Goal: Task Accomplishment & Management: Complete application form

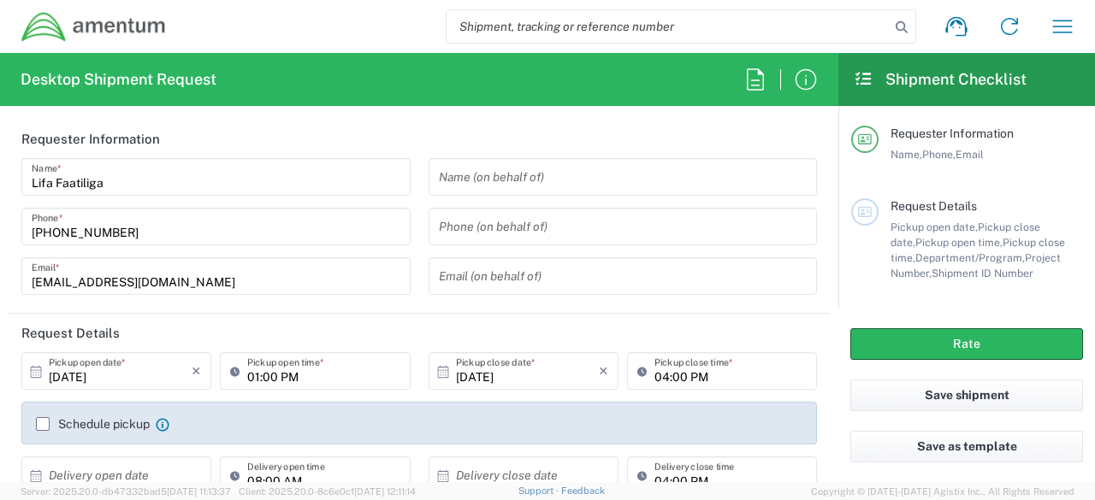
type input "[GEOGRAPHIC_DATA]"
type input "4914.01.00.F.2427.MNGMT"
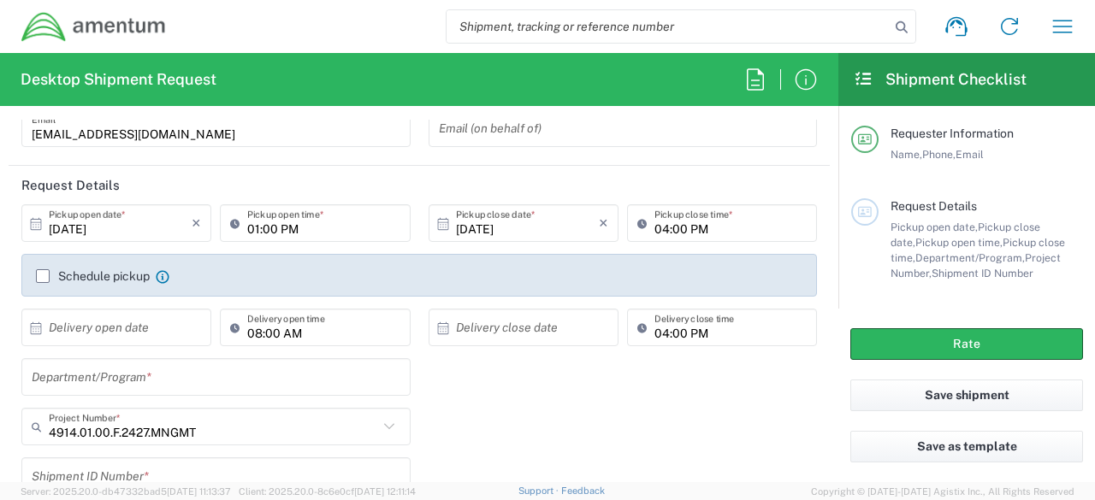
scroll to position [152, 0]
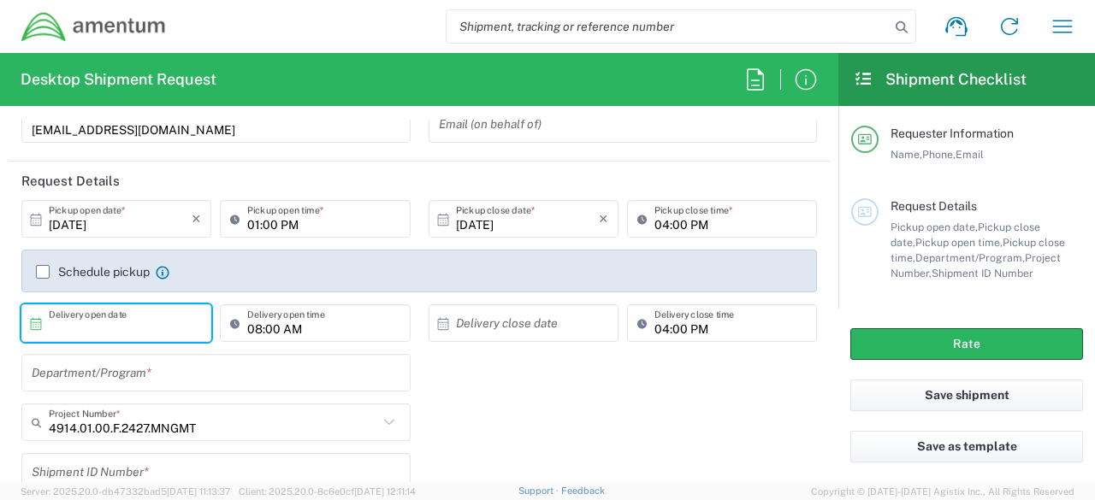
click at [127, 326] on input "text" at bounding box center [120, 324] width 143 height 30
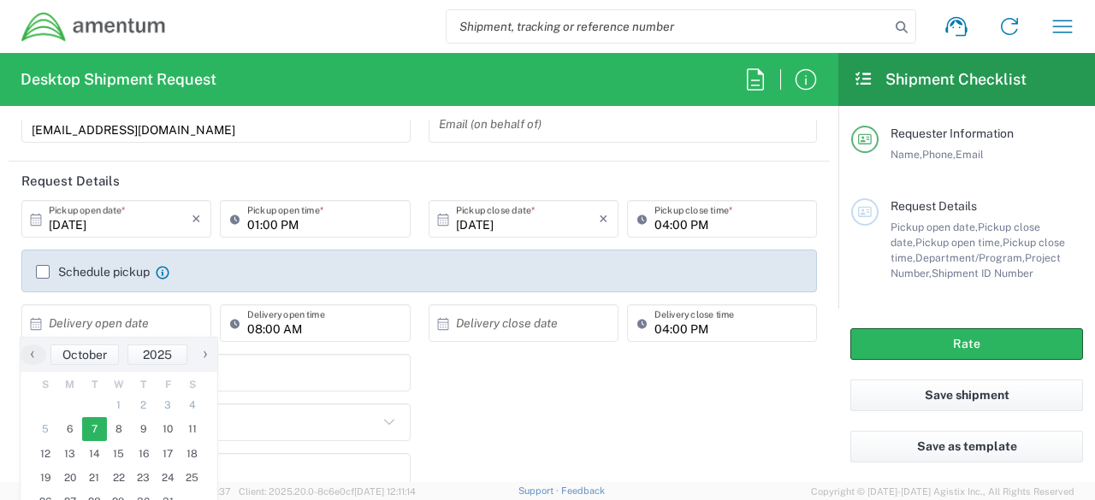
click at [101, 428] on span "7" at bounding box center [94, 429] width 25 height 24
type input "[DATE]"
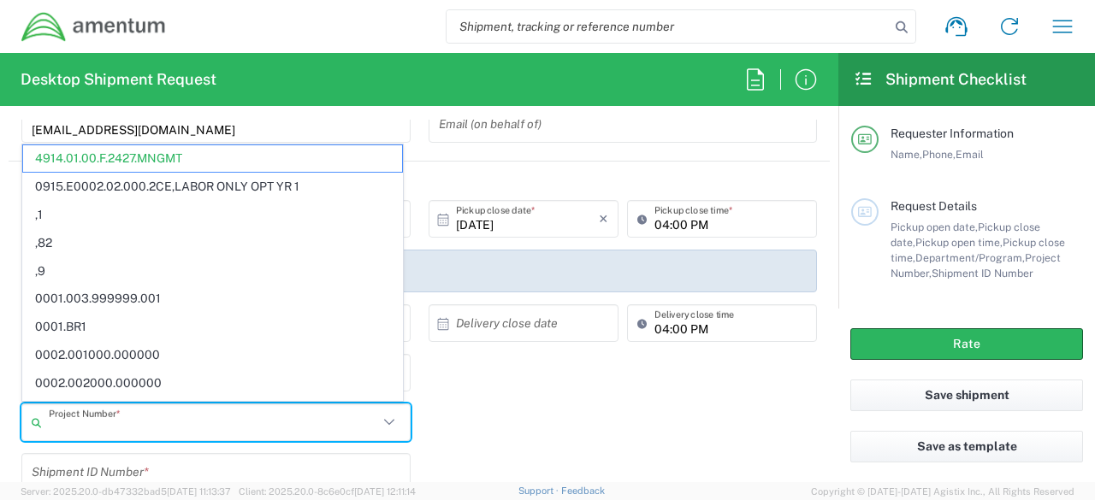
click at [136, 430] on input "text" at bounding box center [213, 423] width 329 height 30
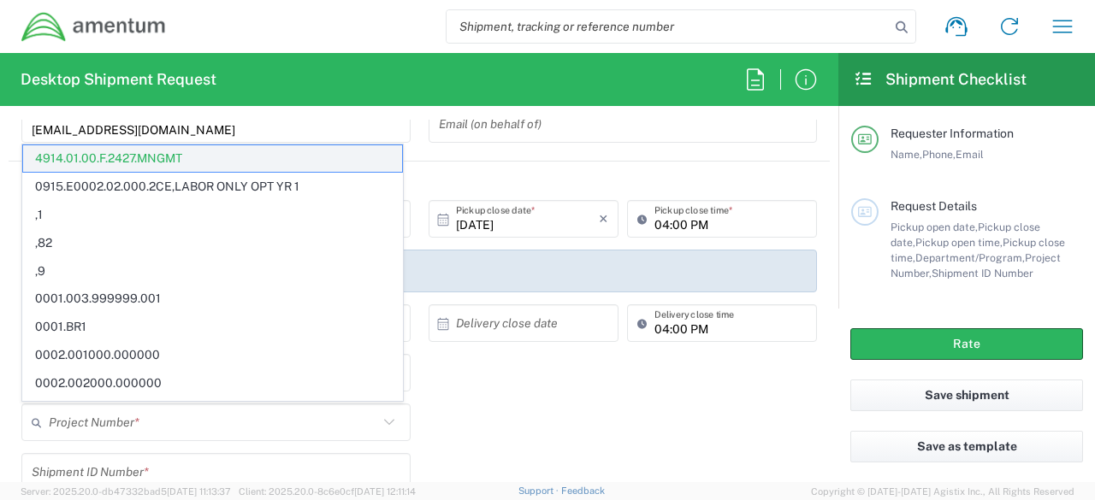
click at [273, 162] on span "4914.01.00.F.2427.MNGMT" at bounding box center [212, 158] width 379 height 27
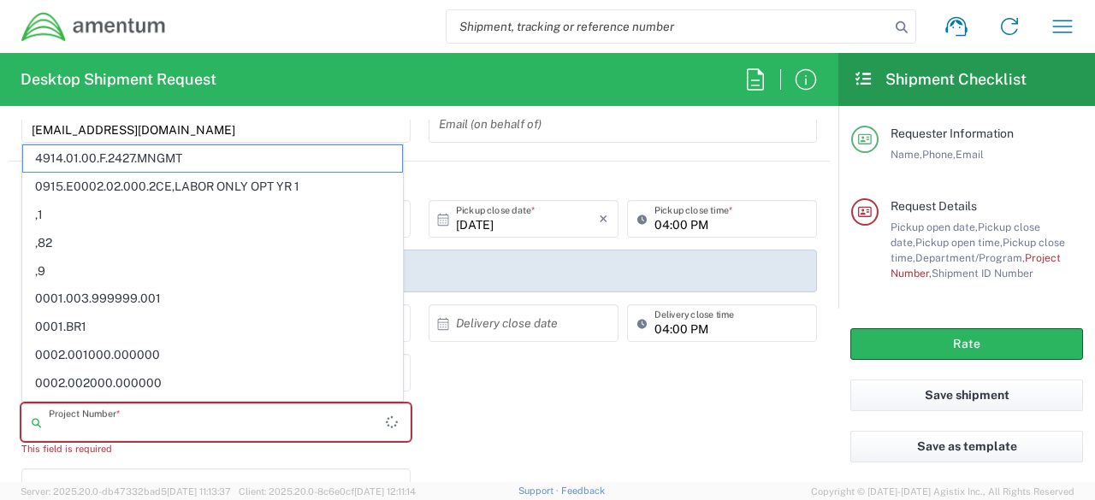
click at [217, 418] on input "text" at bounding box center [217, 423] width 337 height 30
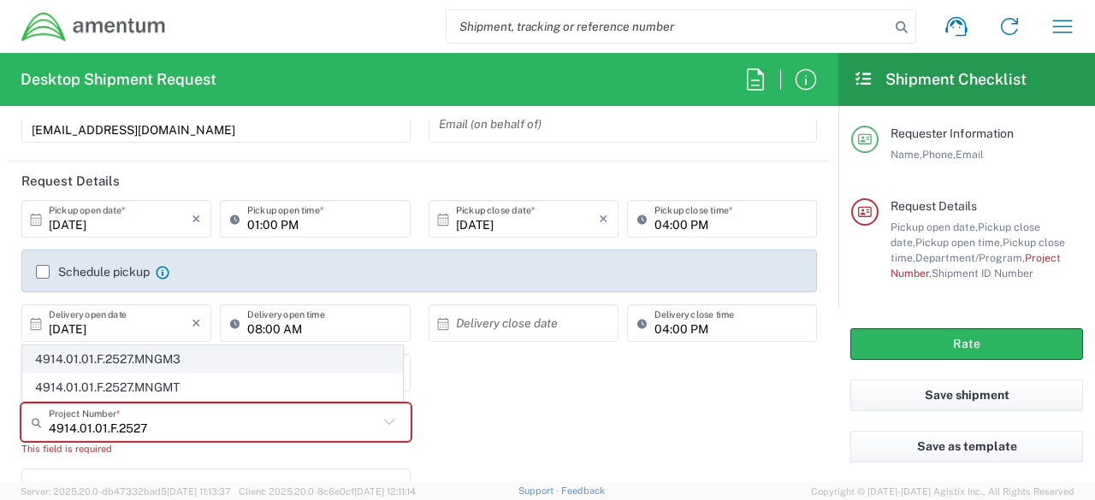
click at [173, 358] on span "4914.01.01.F.2527.MNGM3" at bounding box center [212, 359] width 379 height 27
type input "4914.01.01.F.2527.MNGM3"
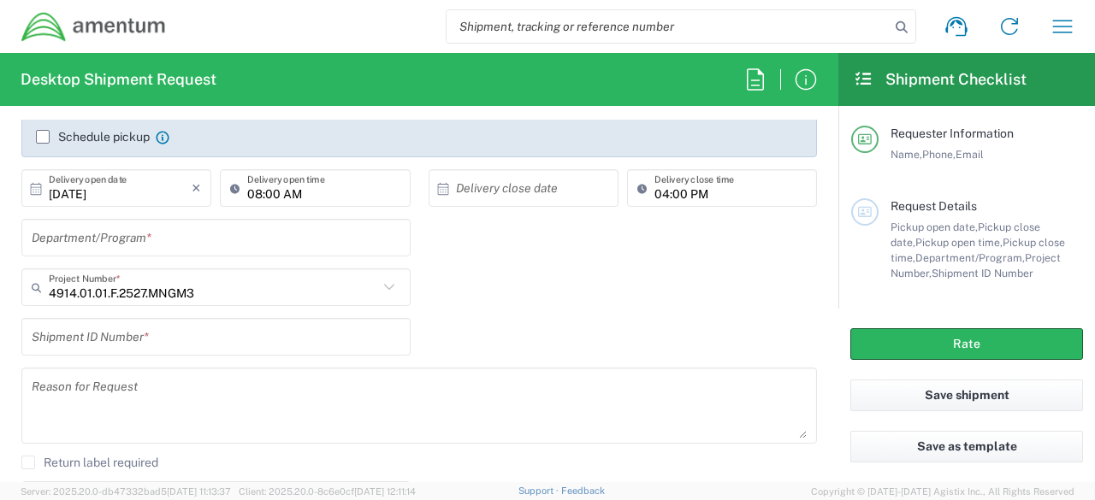
scroll to position [296, 0]
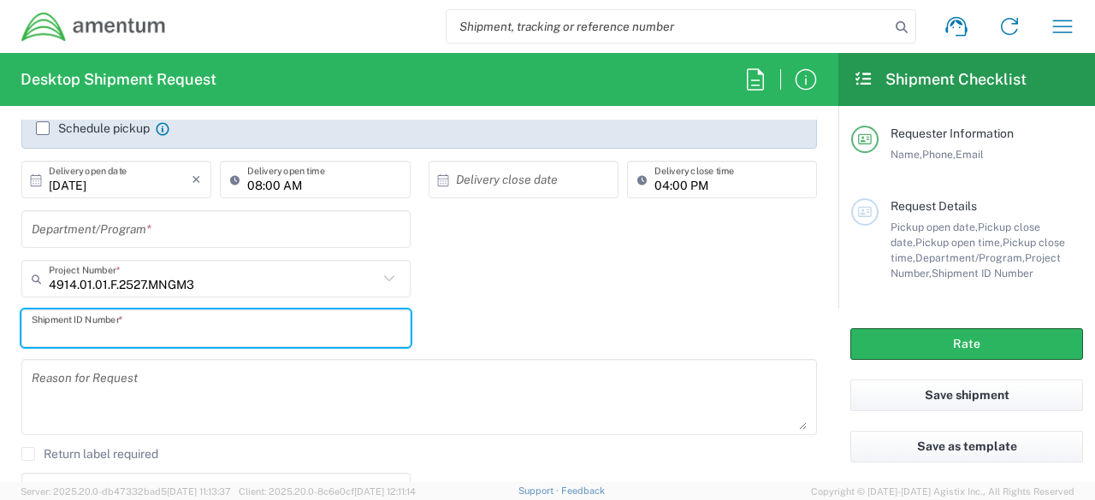
click at [215, 331] on input "text" at bounding box center [216, 329] width 369 height 30
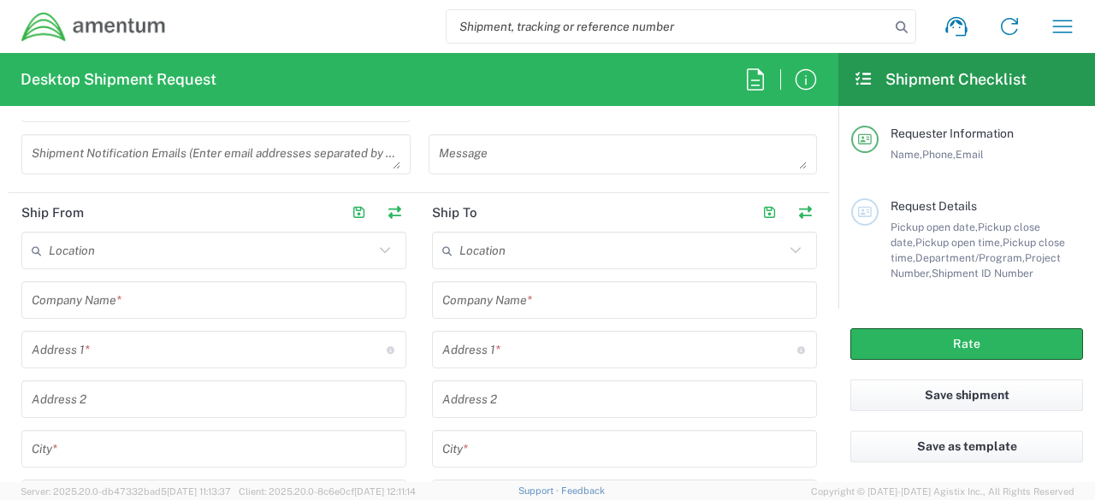
scroll to position [693, 0]
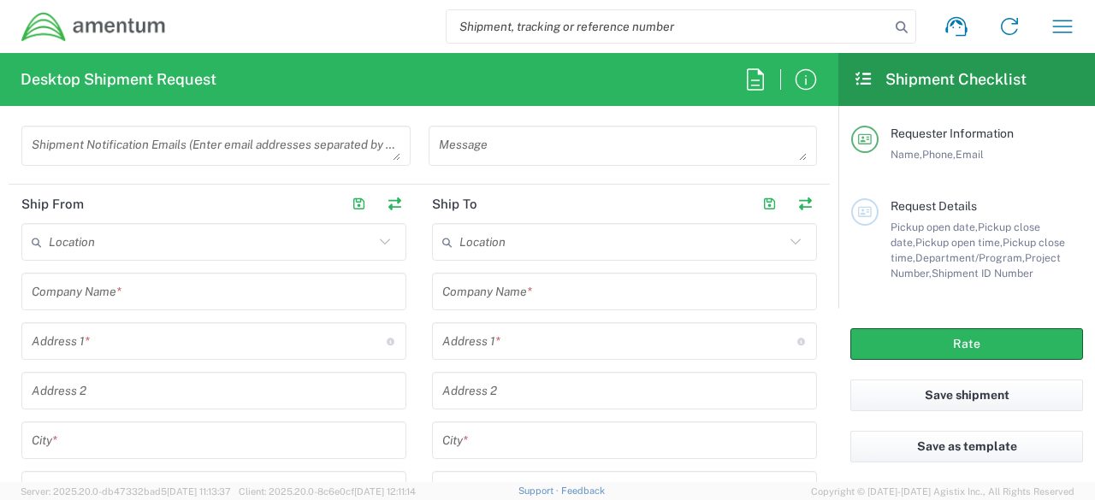
type input "01"
click at [176, 238] on input "text" at bounding box center [211, 242] width 325 height 30
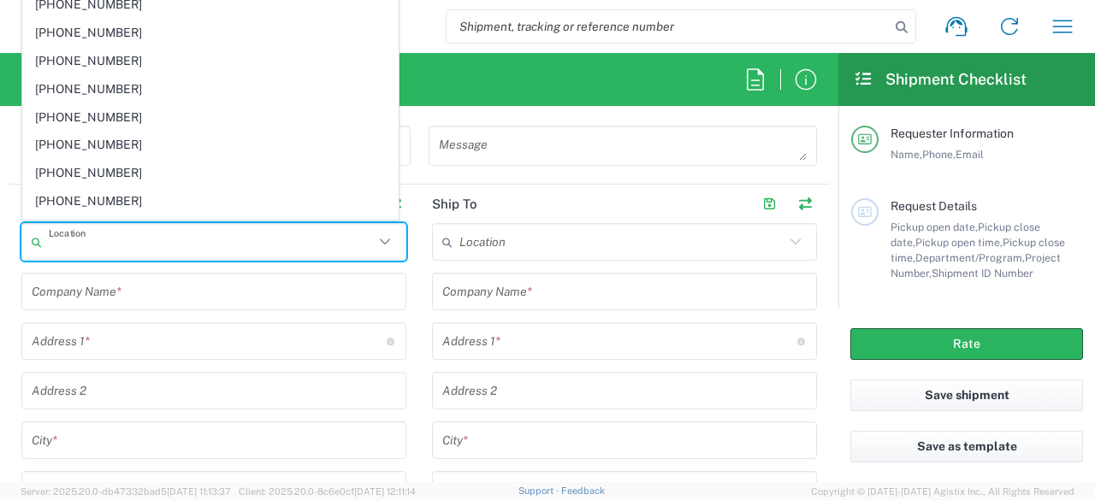
click at [175, 238] on input "text" at bounding box center [211, 242] width 325 height 30
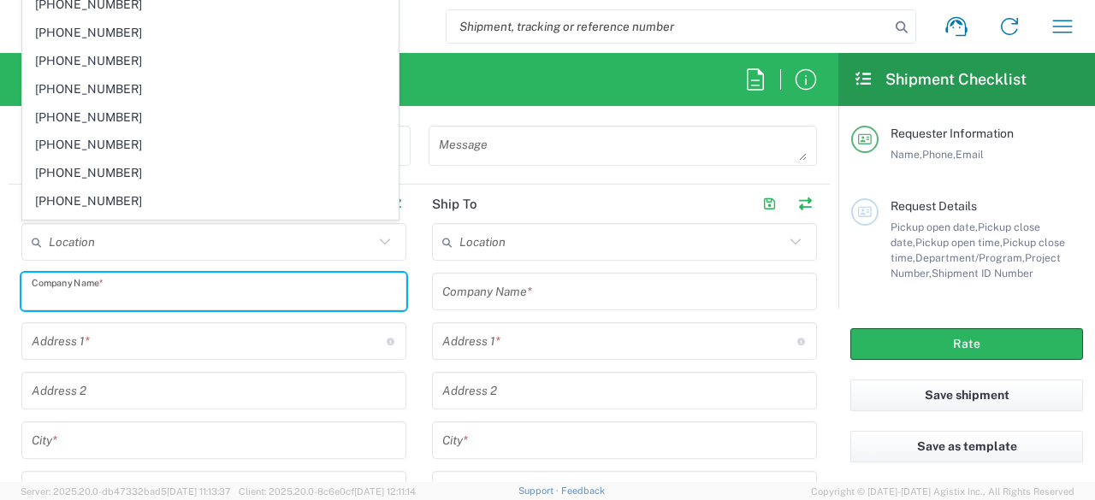
click at [174, 297] on input "text" at bounding box center [214, 292] width 364 height 30
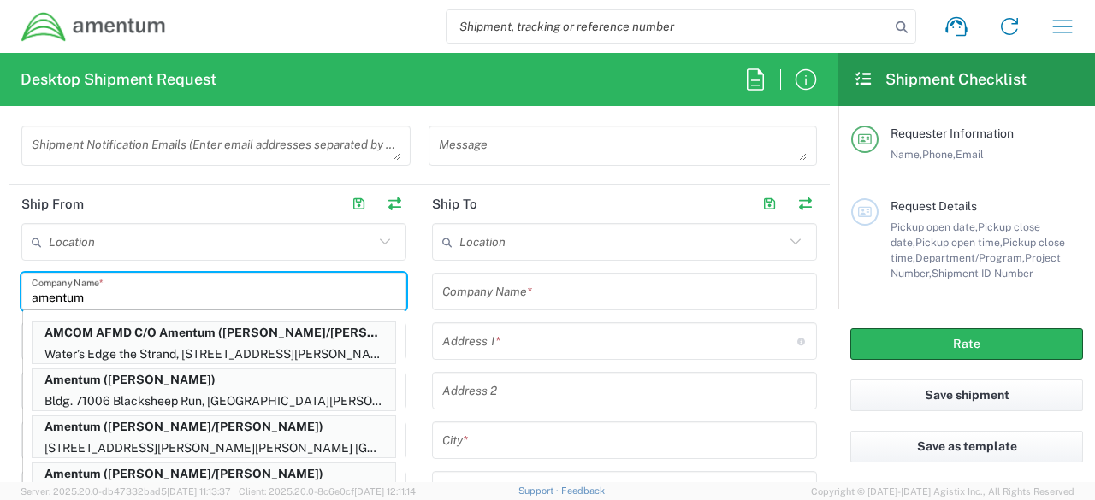
click at [161, 298] on input "amentum" at bounding box center [214, 292] width 364 height 30
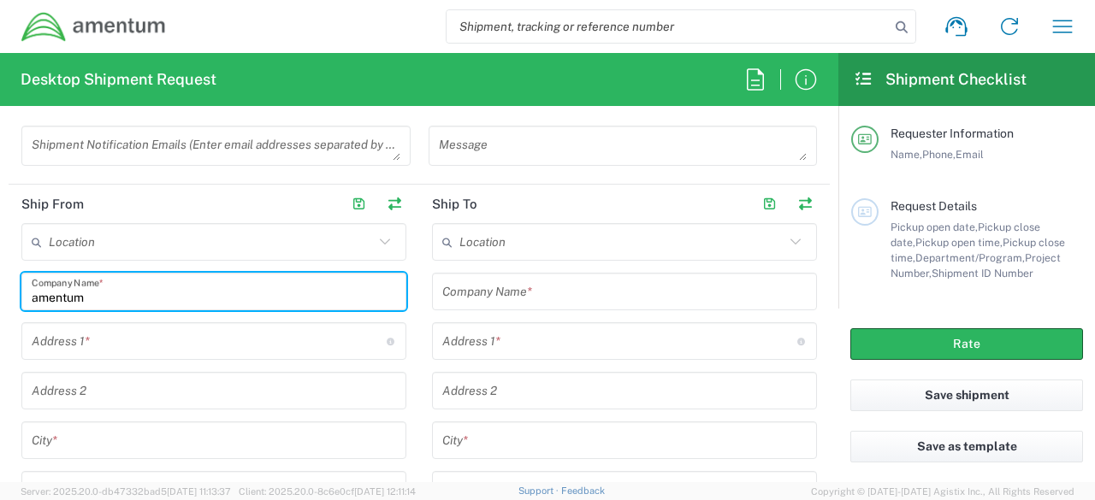
type input "amentum"
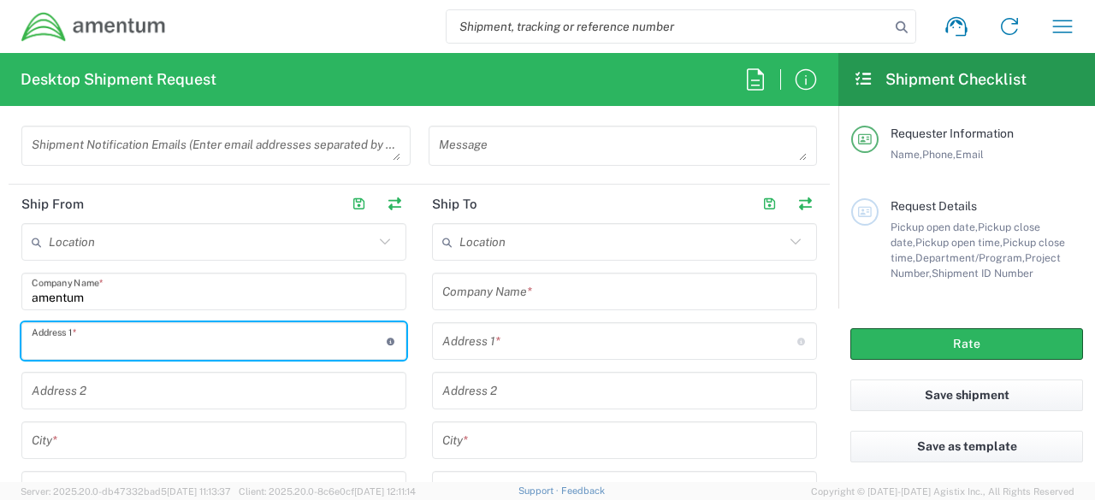
click at [160, 343] on input "text" at bounding box center [209, 342] width 355 height 30
type input "eniwetok & guadcanal RD BLDG 207 RM 224"
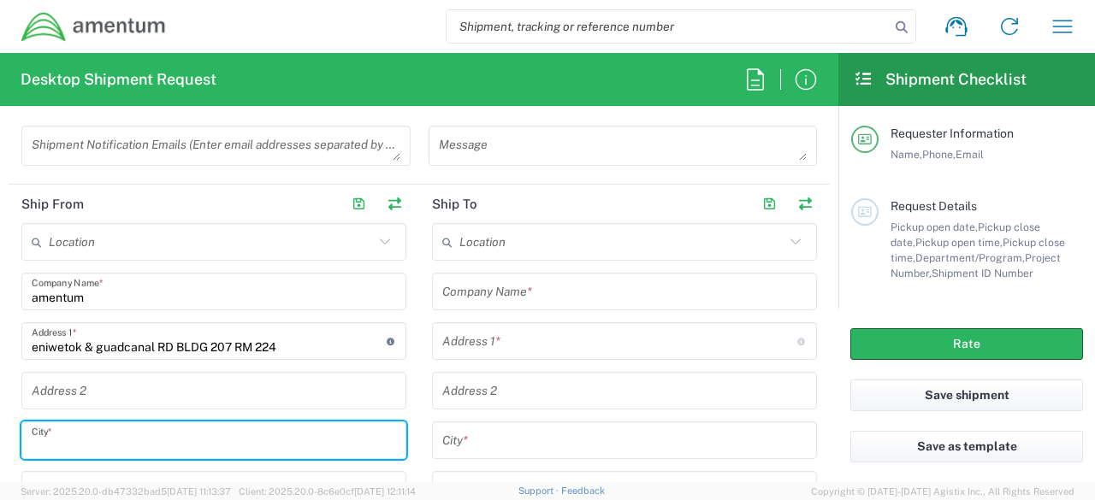
click at [103, 440] on input "text" at bounding box center [214, 441] width 364 height 30
type input "s"
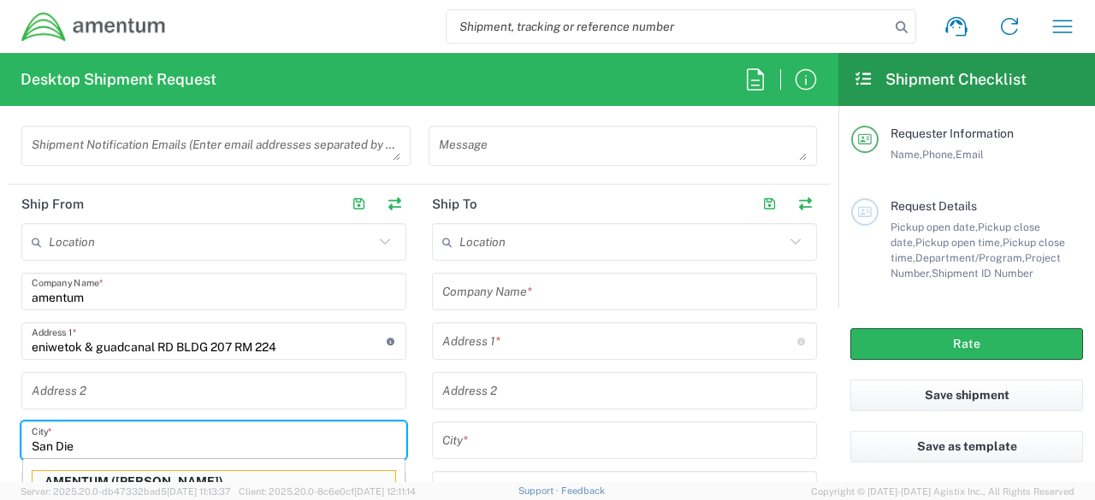
scroll to position [721, 0]
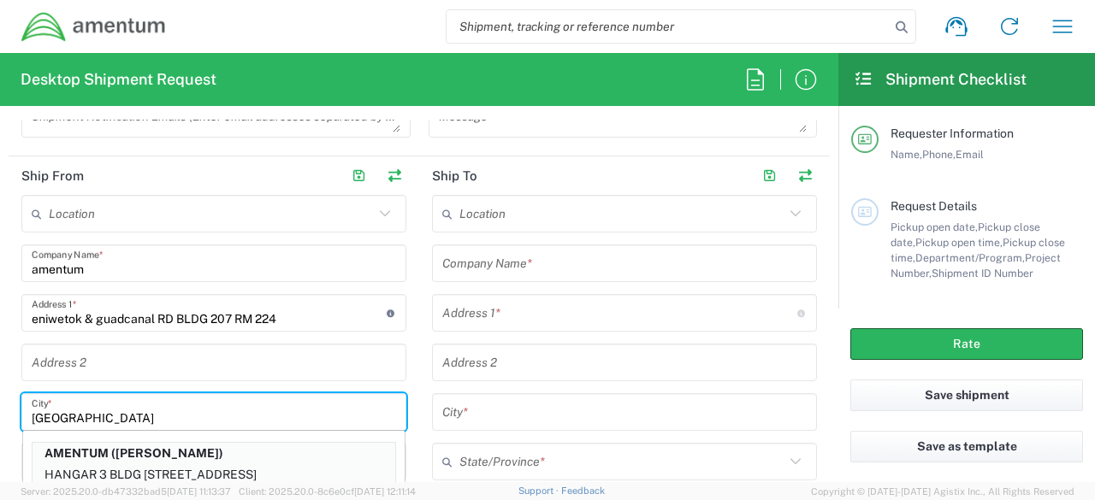
type input "[GEOGRAPHIC_DATA]"
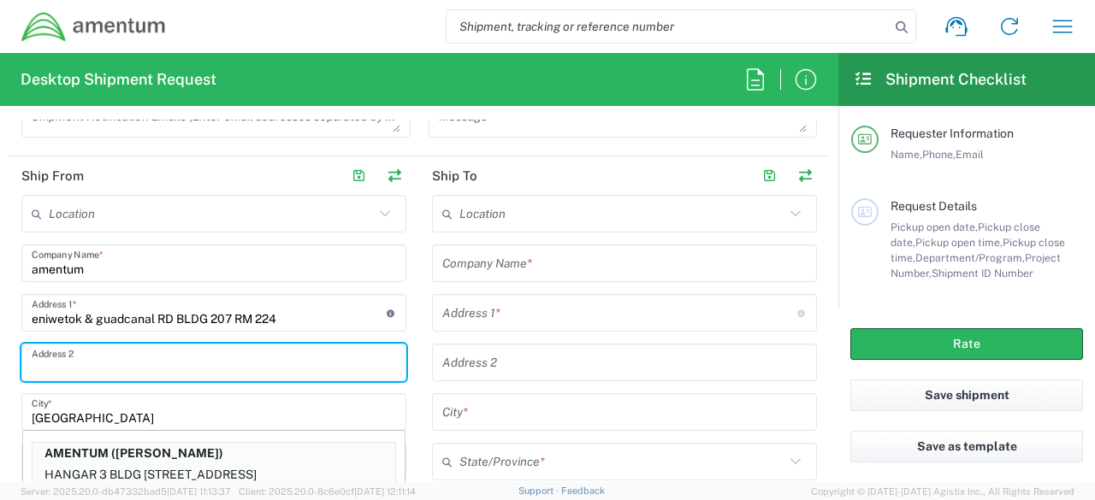
click at [311, 353] on input "text" at bounding box center [214, 363] width 364 height 30
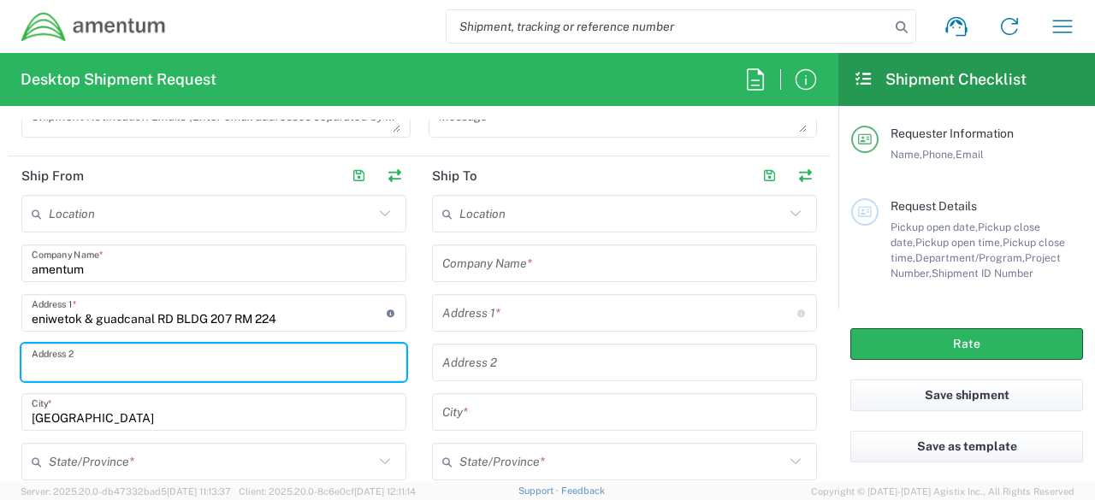
click at [376, 461] on icon at bounding box center [385, 462] width 22 height 22
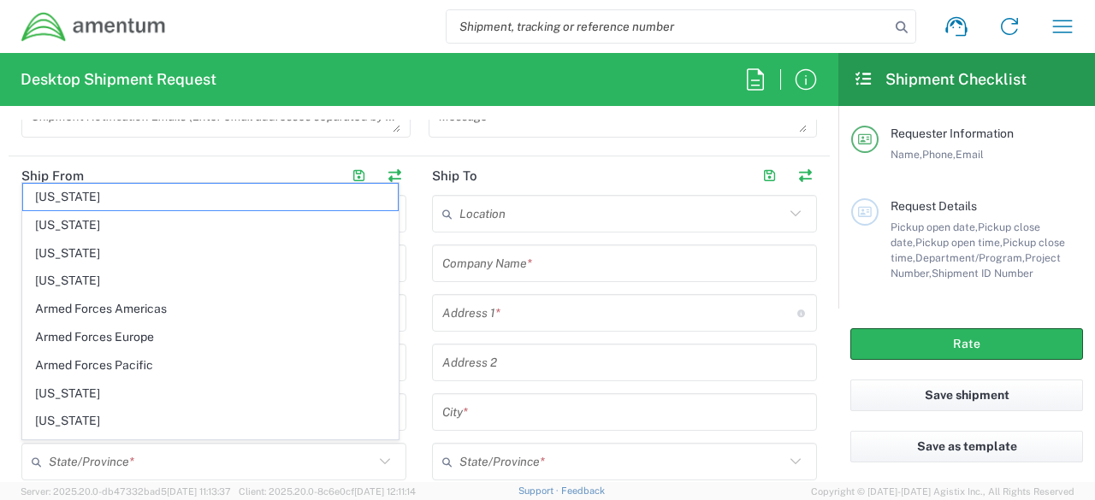
click at [181, 389] on span "[US_STATE]" at bounding box center [210, 394] width 375 height 27
type input "[US_STATE]"
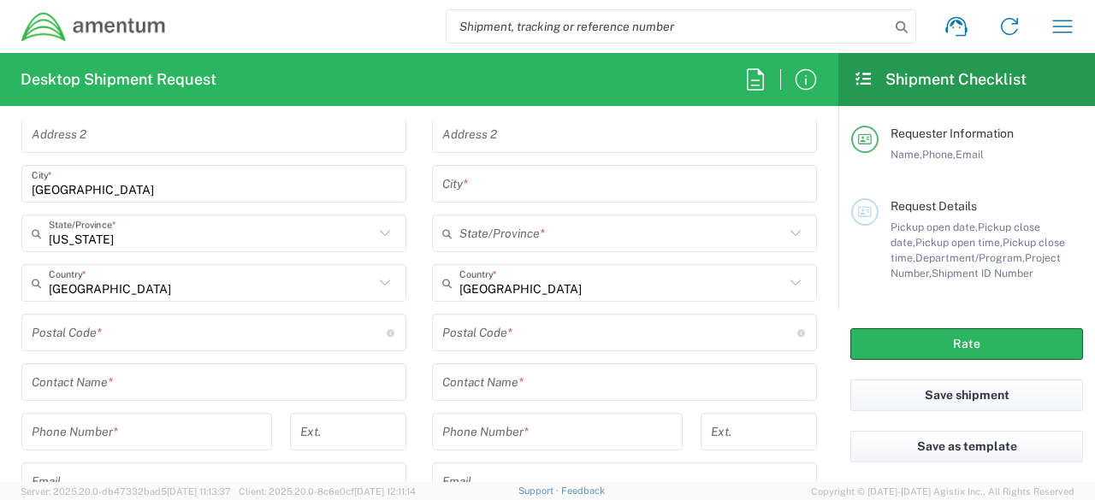
scroll to position [966, 0]
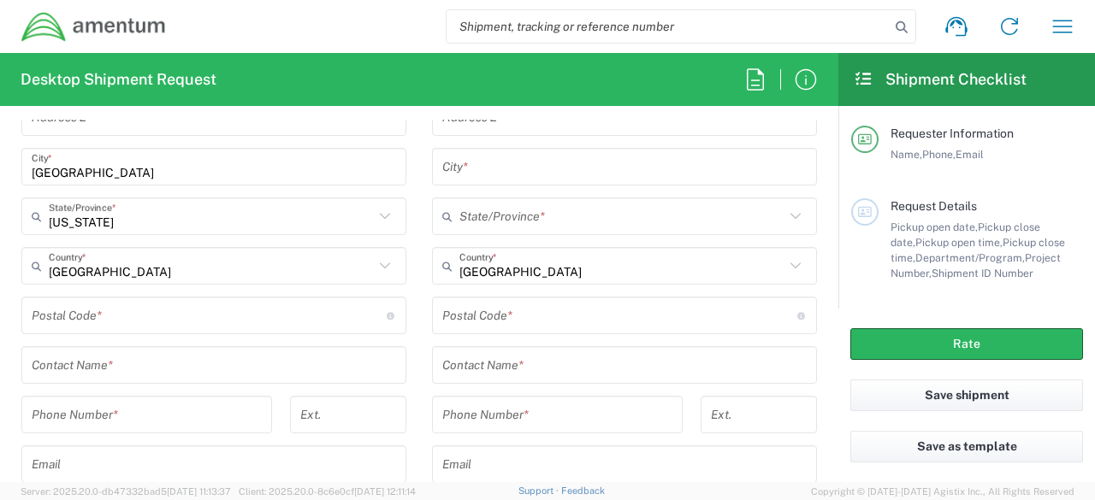
click at [179, 325] on input "undefined" at bounding box center [209, 316] width 355 height 30
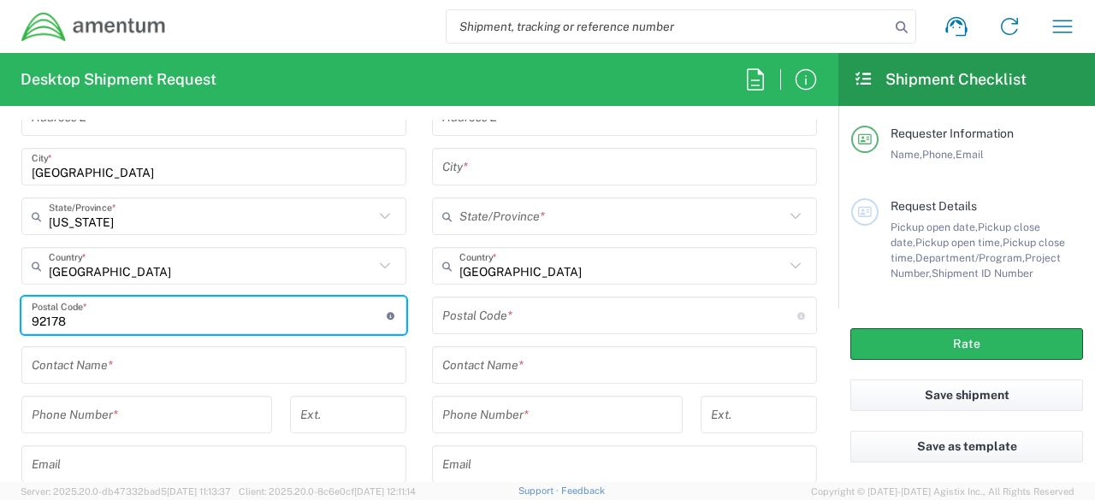
type input "92178"
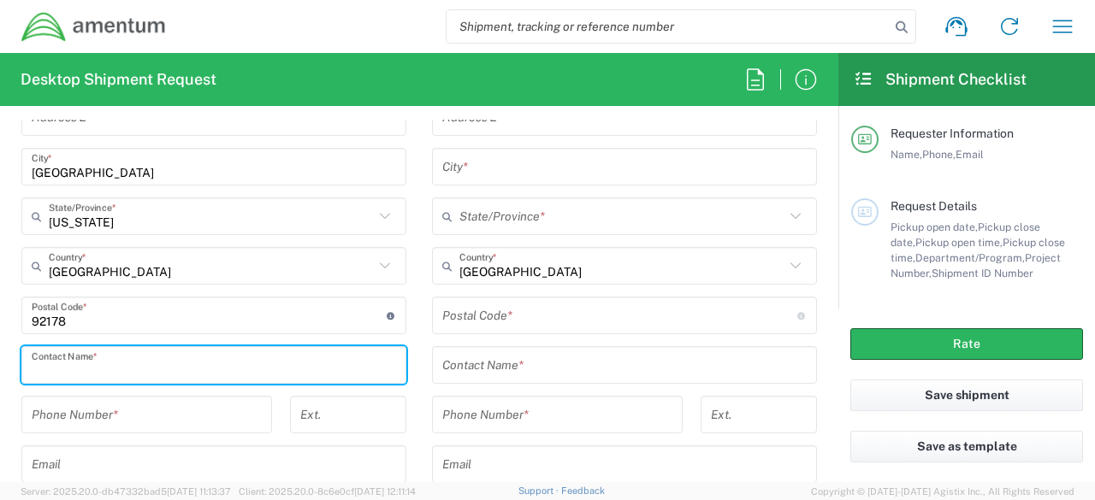
click at [167, 360] on input "text" at bounding box center [214, 366] width 364 height 30
type input "Lifa Faatiliga"
click at [168, 412] on input "tel" at bounding box center [147, 415] width 230 height 30
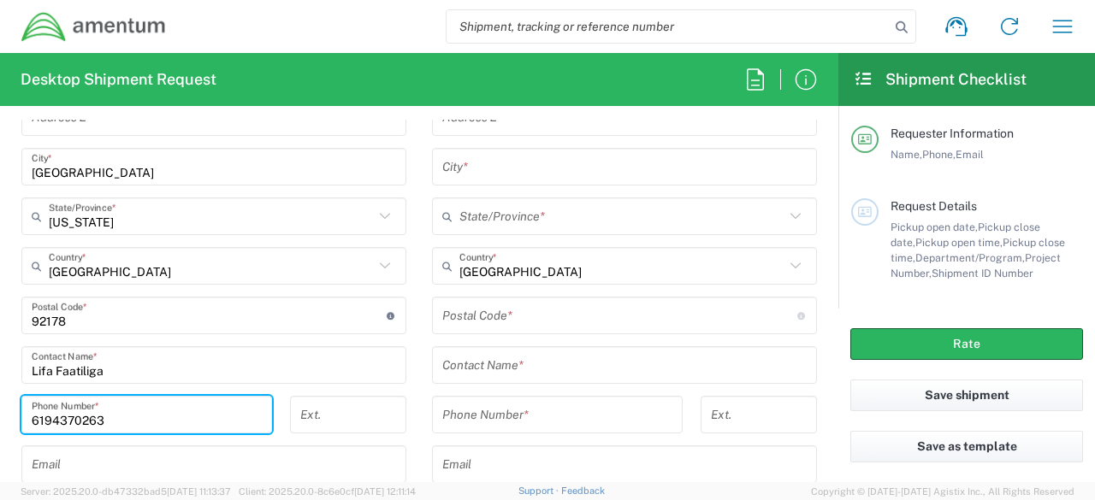
type input "6194370263"
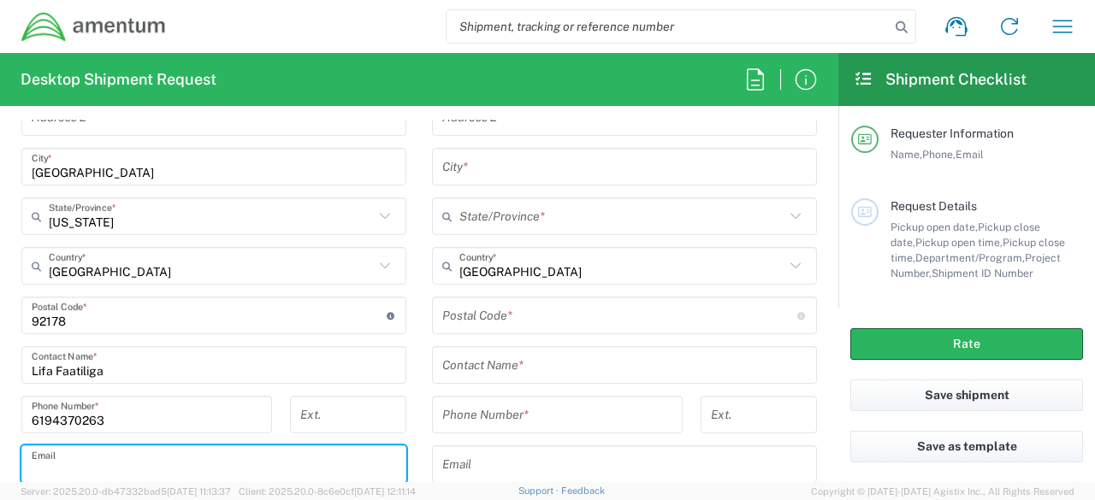
click at [147, 458] on input "text" at bounding box center [214, 465] width 364 height 30
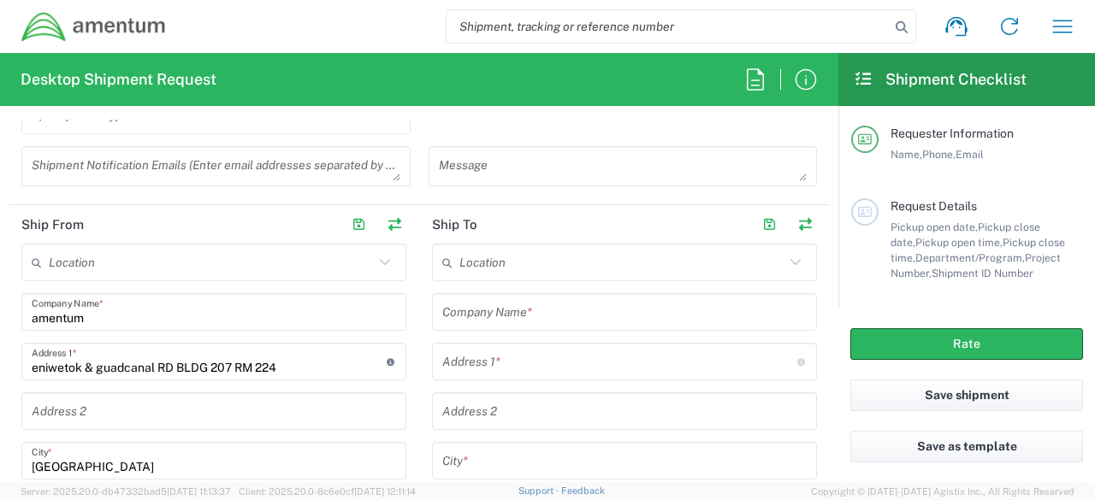
scroll to position [664, 0]
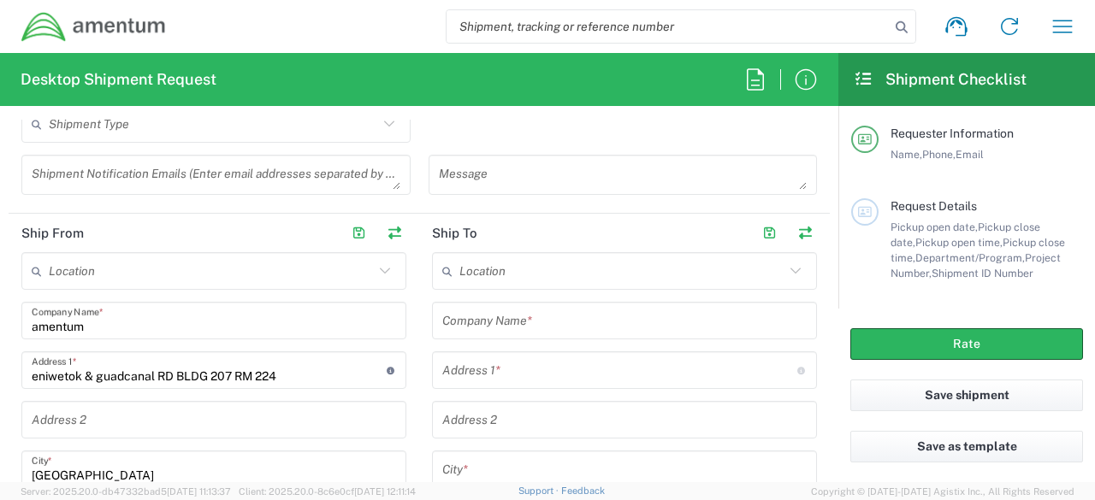
type input "[EMAIL_ADDRESS][DOMAIN_NAME]"
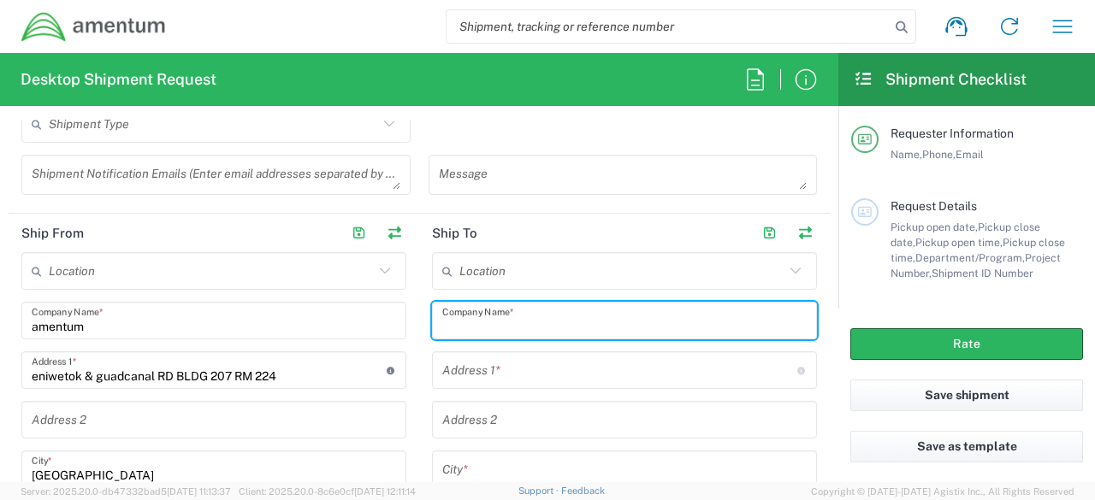
click at [576, 314] on input "text" at bounding box center [624, 321] width 364 height 30
type input "Homewood Suites"
click at [564, 362] on input "text" at bounding box center [619, 371] width 355 height 30
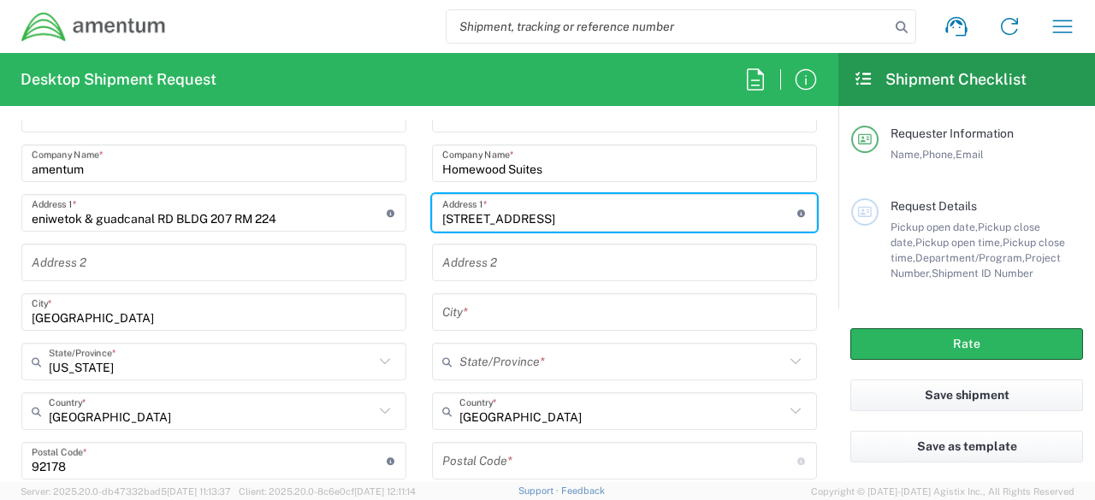
scroll to position [824, 0]
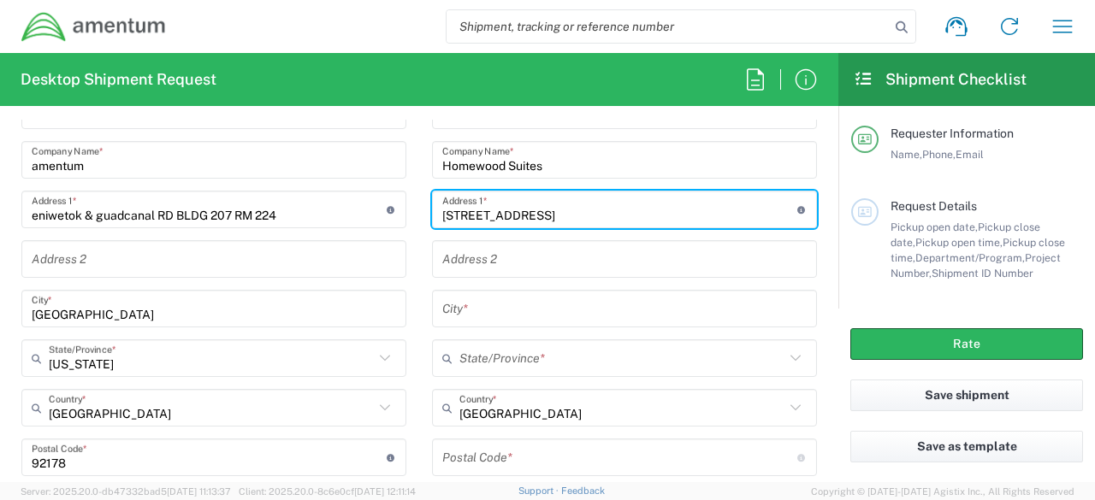
type input "[STREET_ADDRESS]"
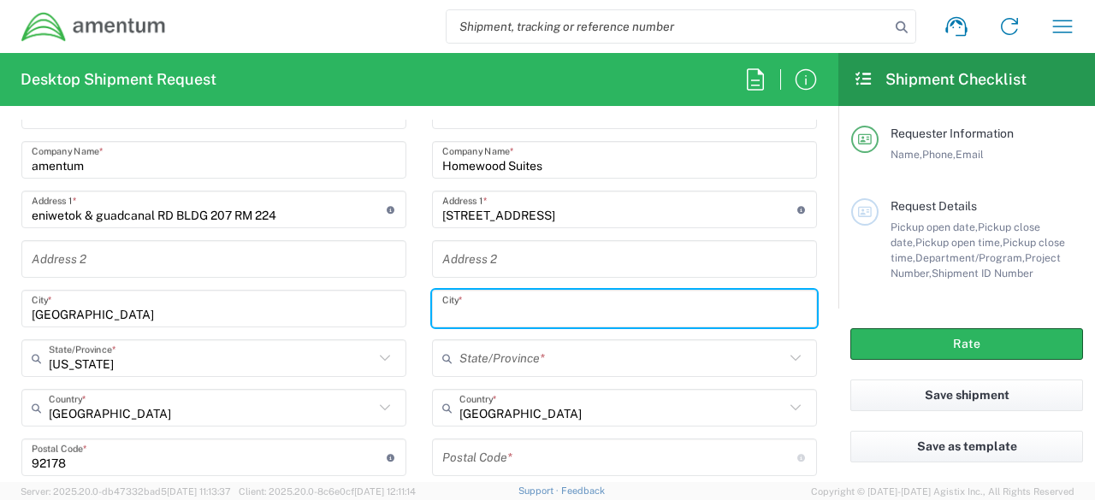
click at [556, 306] on input "text" at bounding box center [624, 309] width 364 height 30
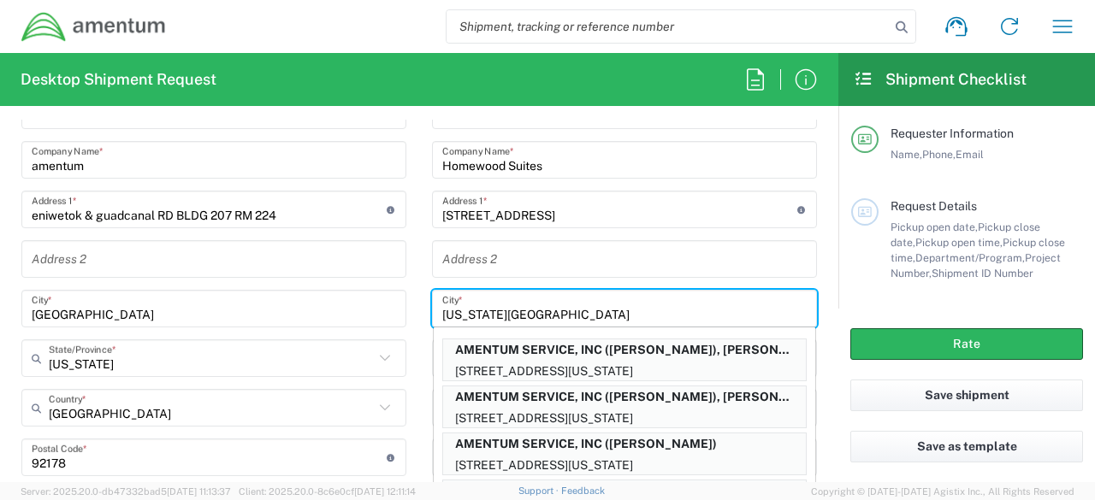
type input "[US_STATE][GEOGRAPHIC_DATA]"
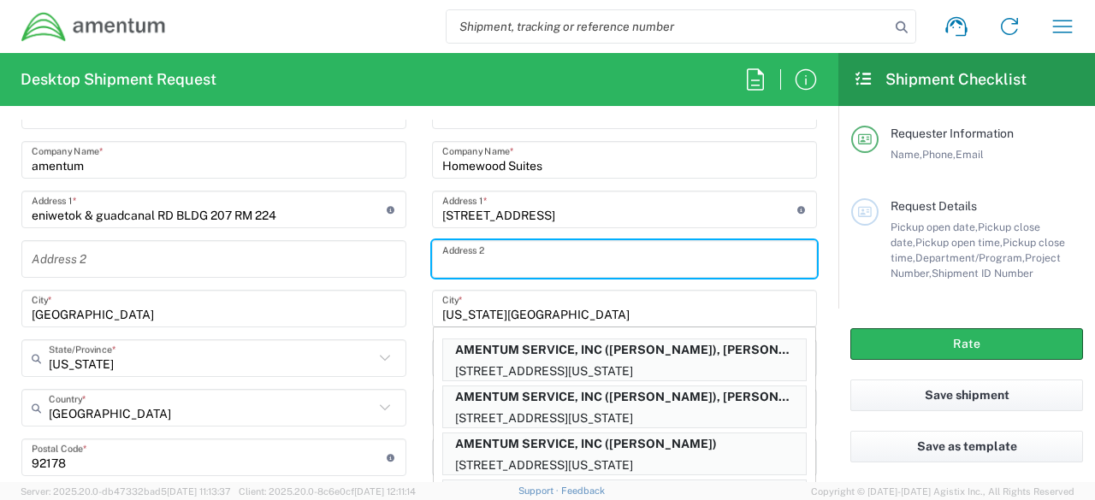
click at [570, 263] on input "text" at bounding box center [624, 260] width 364 height 30
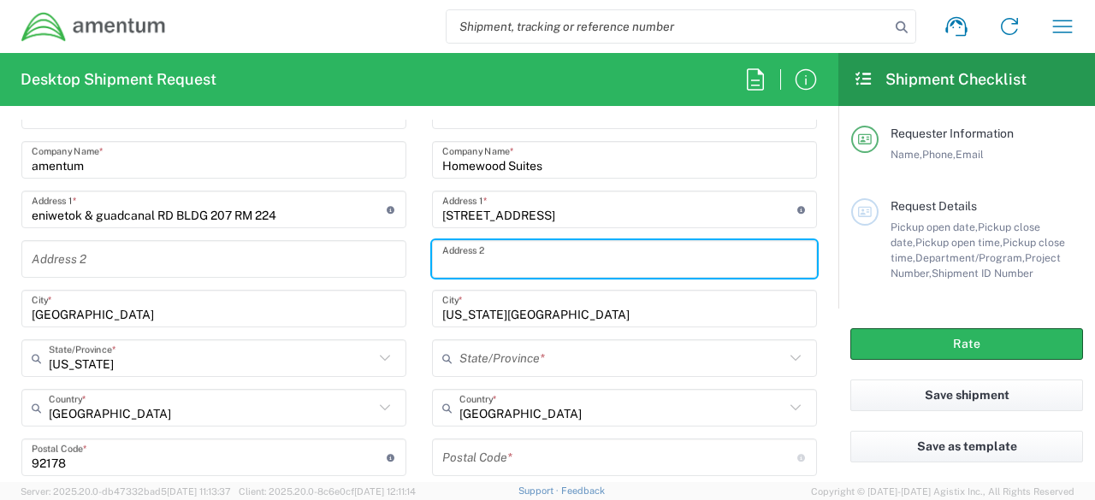
click at [784, 357] on icon at bounding box center [795, 358] width 22 height 22
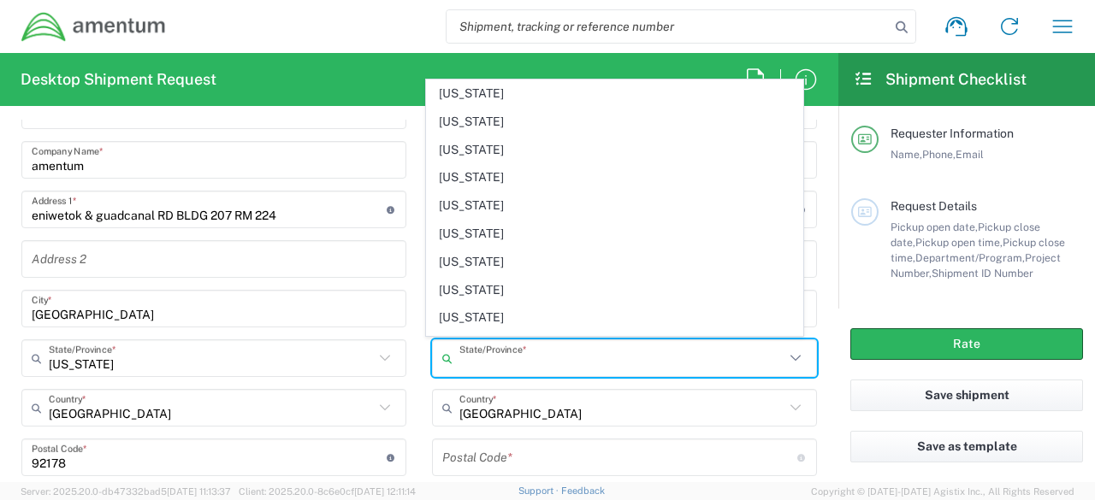
scroll to position [1214, 0]
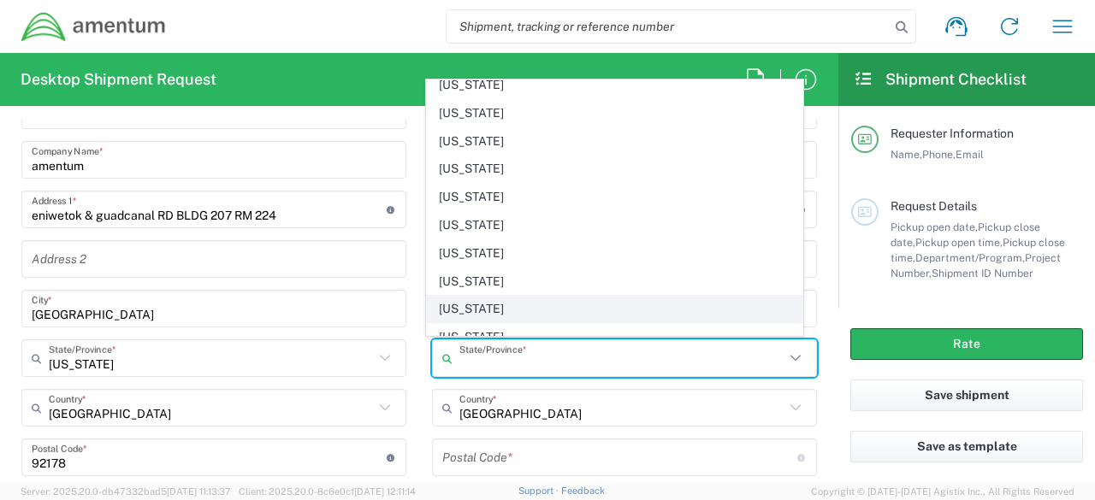
click at [622, 296] on span "[US_STATE]" at bounding box center [614, 309] width 375 height 27
type input "[US_STATE]"
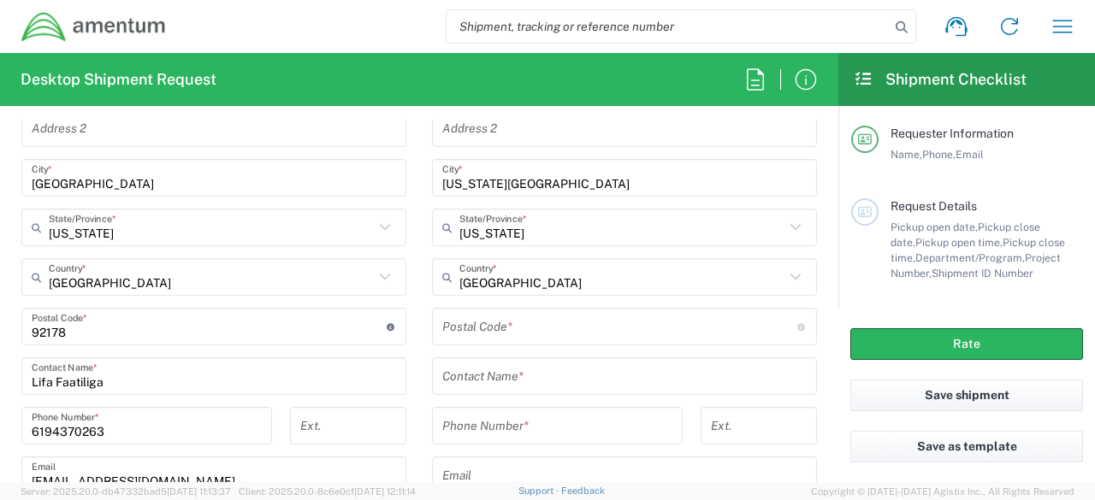
scroll to position [973, 0]
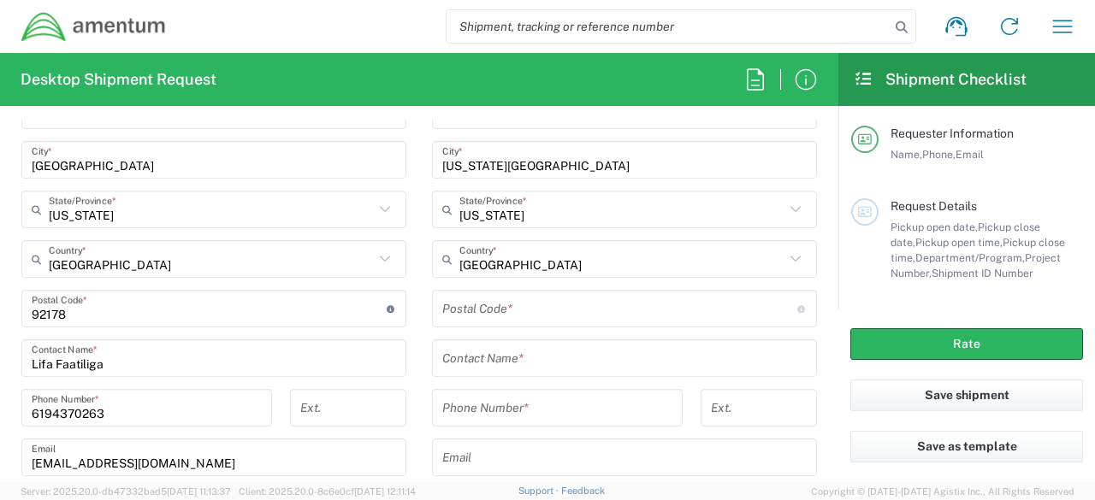
click at [582, 297] on input "undefined" at bounding box center [619, 309] width 355 height 30
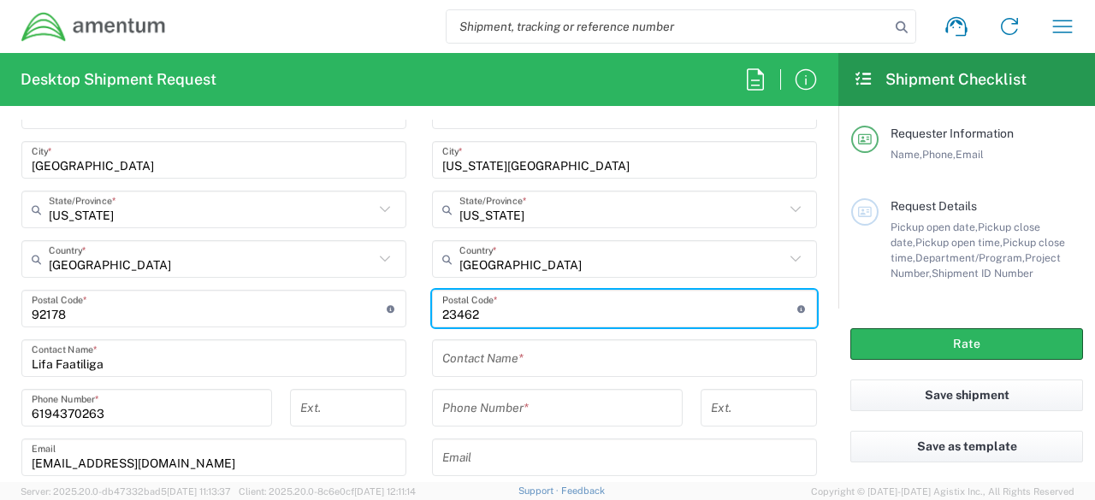
type input "23462"
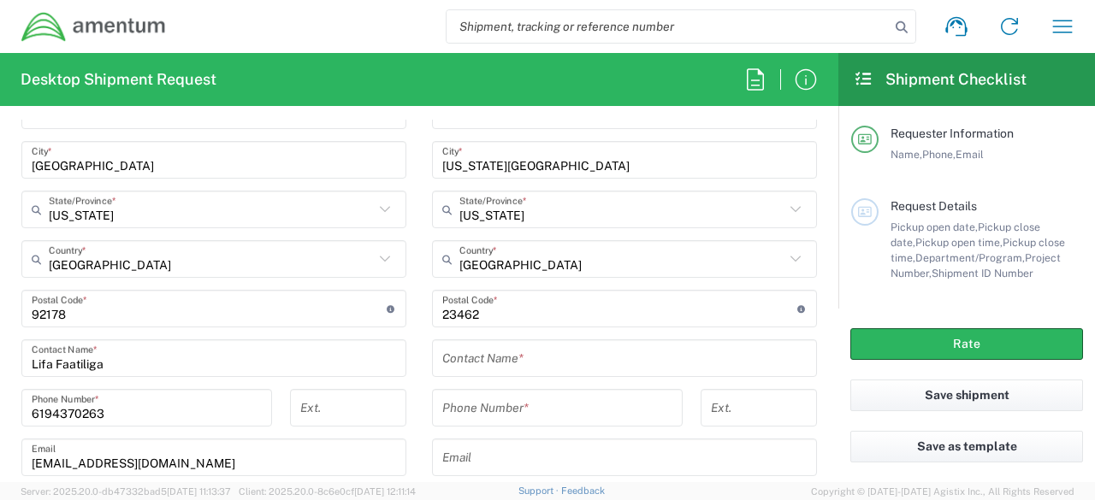
click at [570, 370] on div "Contact Name *" at bounding box center [624, 359] width 385 height 38
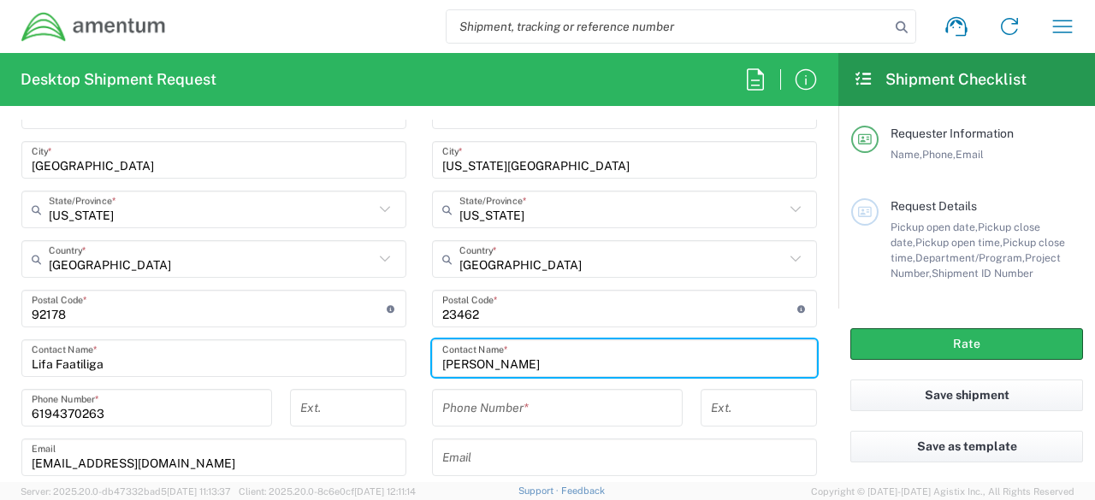
type input "[PERSON_NAME]"
click at [568, 403] on input "tel" at bounding box center [557, 408] width 230 height 30
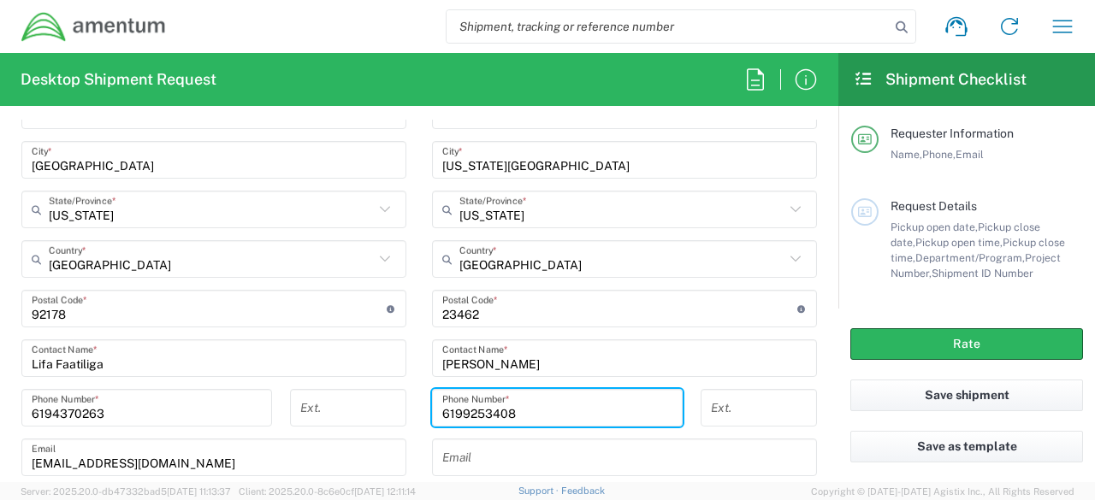
type input "6199253408"
click at [560, 451] on input "text" at bounding box center [624, 458] width 364 height 30
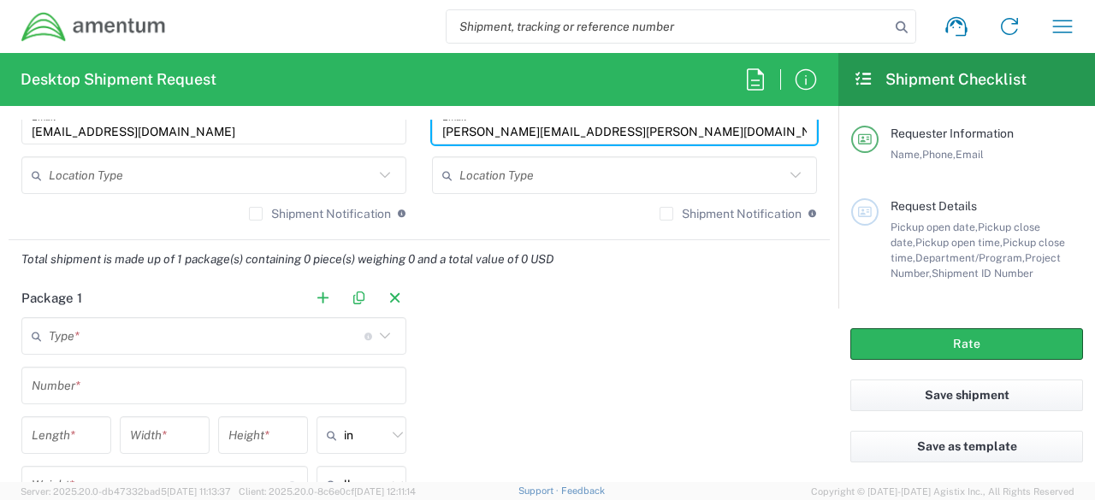
scroll to position [1310, 0]
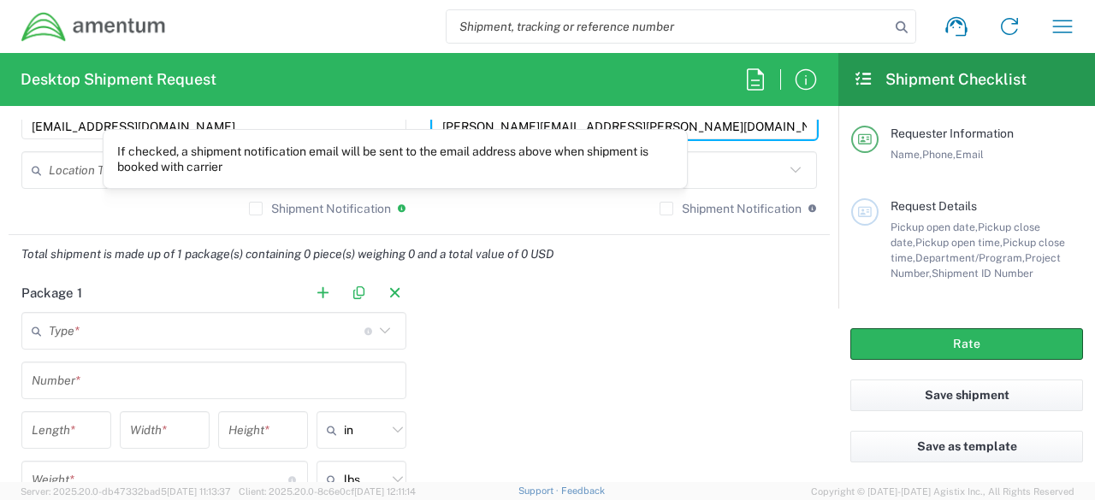
type input "[PERSON_NAME][EMAIL_ADDRESS][PERSON_NAME][DOMAIN_NAME]"
click at [398, 208] on icon at bounding box center [401, 208] width 9 height 8
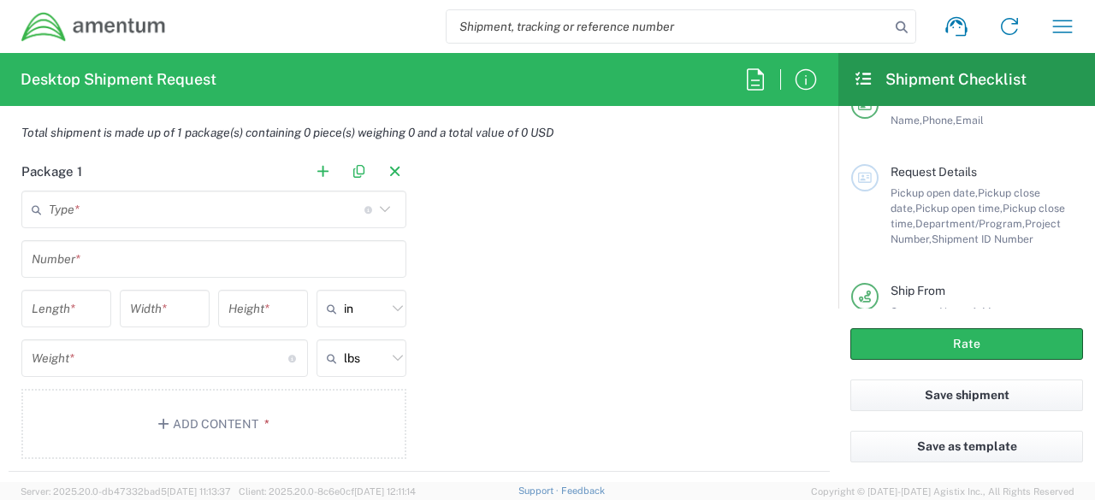
scroll to position [1436, 0]
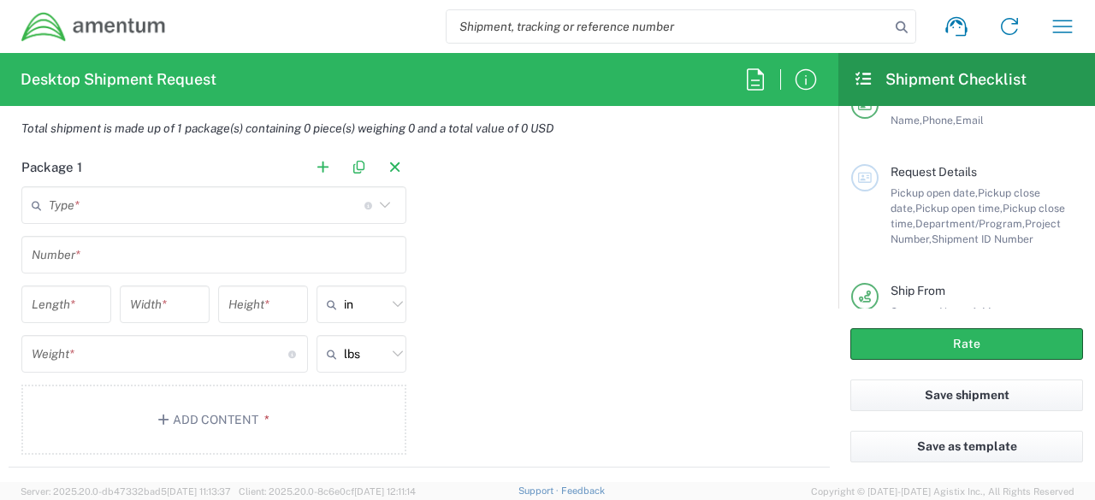
click at [378, 202] on icon at bounding box center [385, 205] width 22 height 22
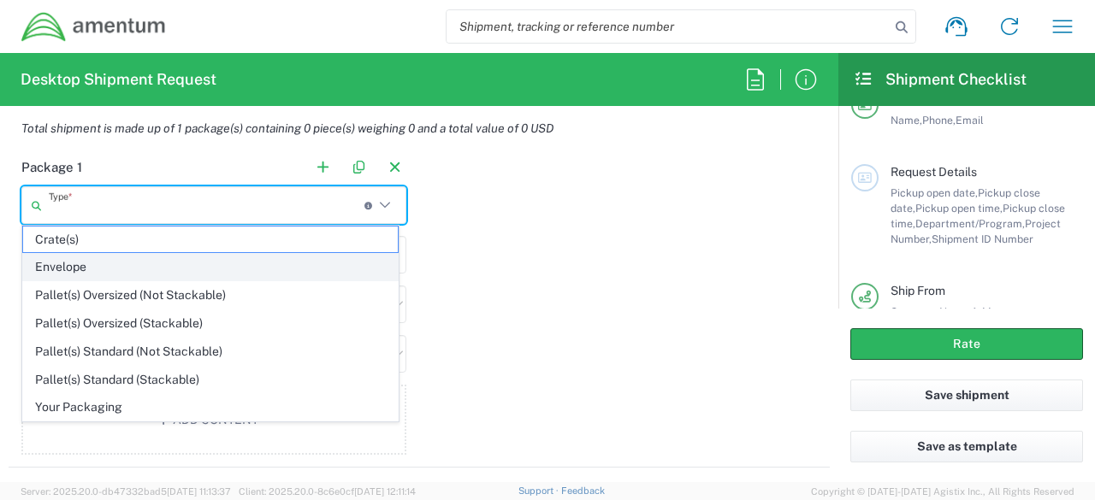
click at [236, 276] on span "Envelope" at bounding box center [210, 267] width 375 height 27
type input "Envelope"
type input "1"
type input "9.5"
type input "12.5"
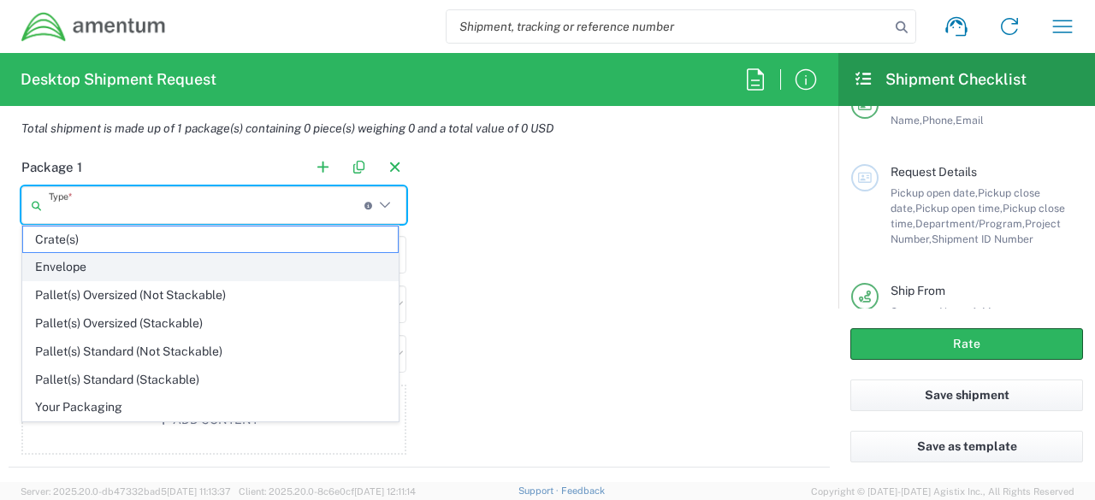
type input "0.25"
type input "1"
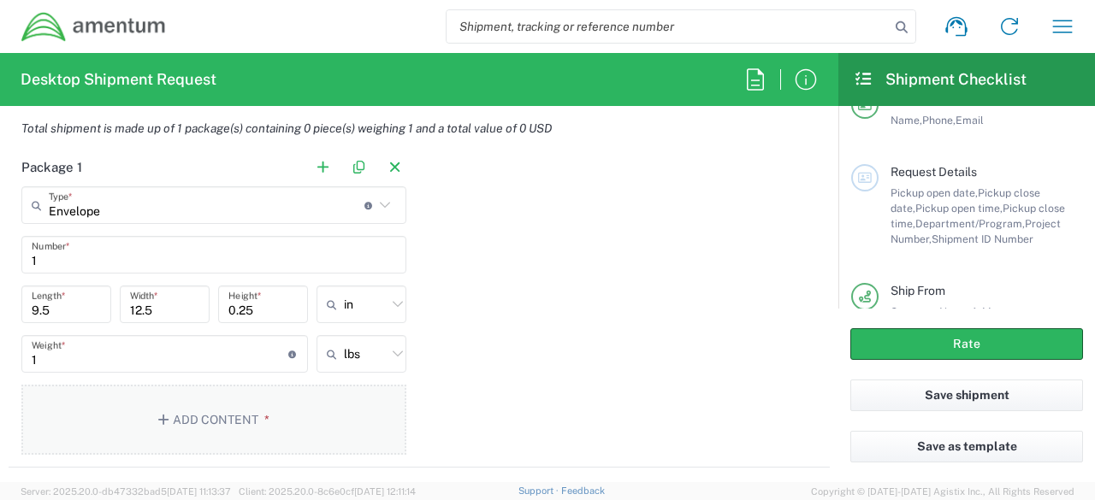
click at [207, 415] on button "Add Content *" at bounding box center [213, 420] width 385 height 70
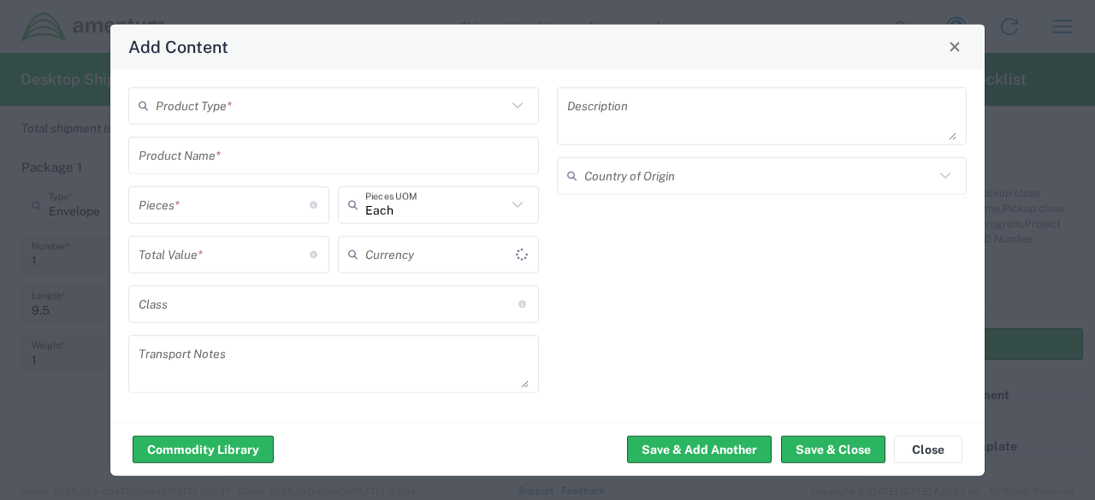
type input "US Dollar"
click at [510, 109] on icon at bounding box center [517, 105] width 22 height 22
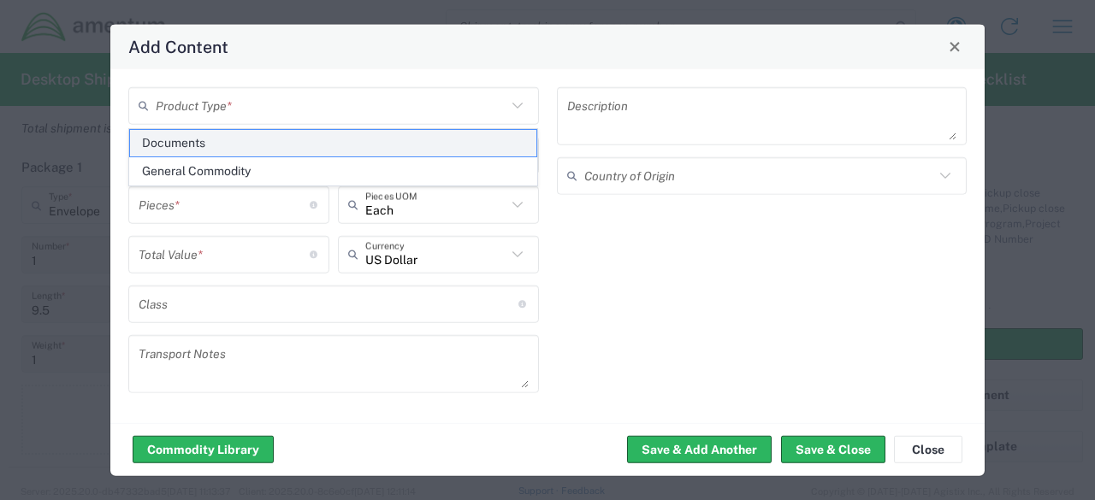
click at [324, 150] on span "Documents" at bounding box center [333, 143] width 407 height 27
type input "Documents"
type input "1"
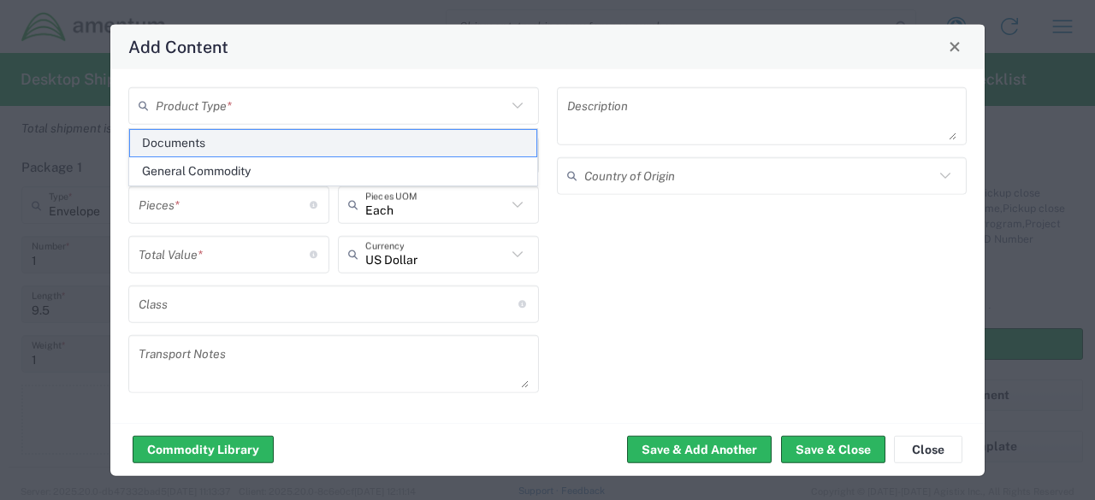
type textarea "Documents"
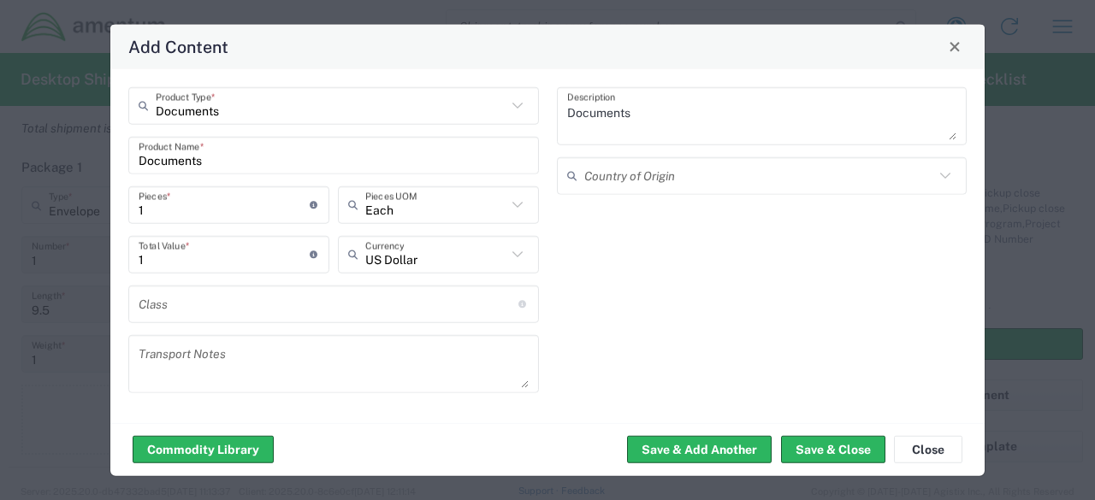
click at [157, 216] on input "1" at bounding box center [224, 205] width 171 height 30
type input "3"
type input "30"
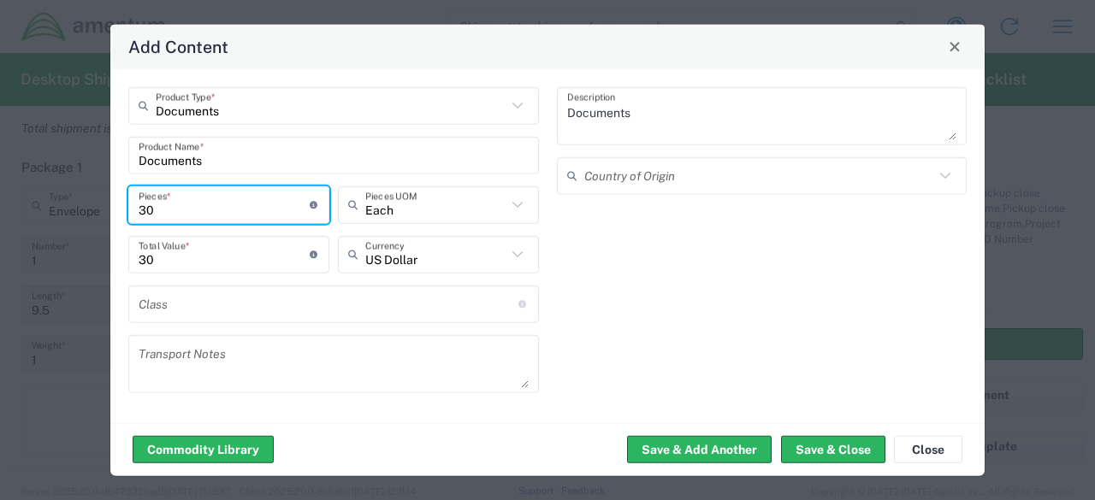
type input "30"
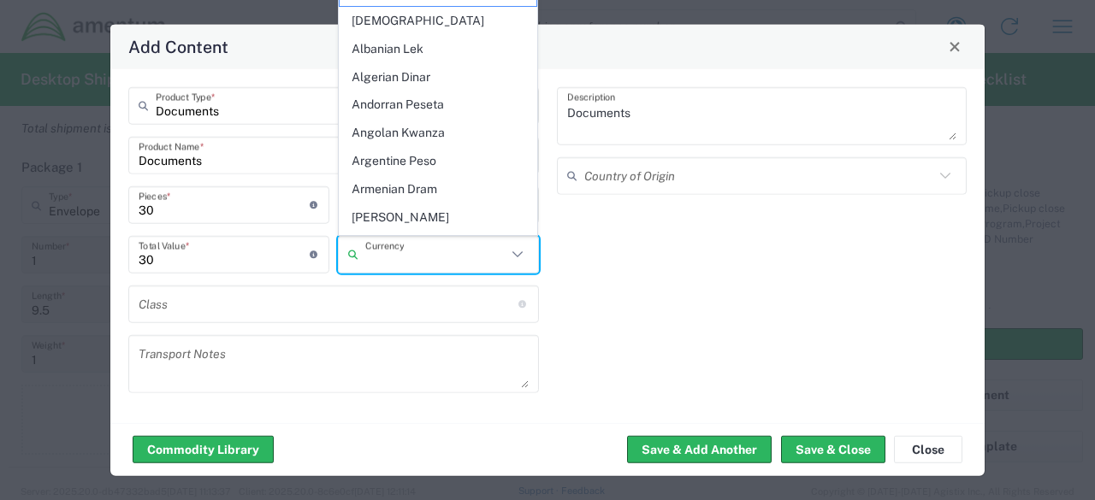
click at [457, 259] on input "text" at bounding box center [435, 254] width 141 height 30
click at [317, 302] on input "text" at bounding box center [329, 304] width 380 height 30
type input "US Dollar"
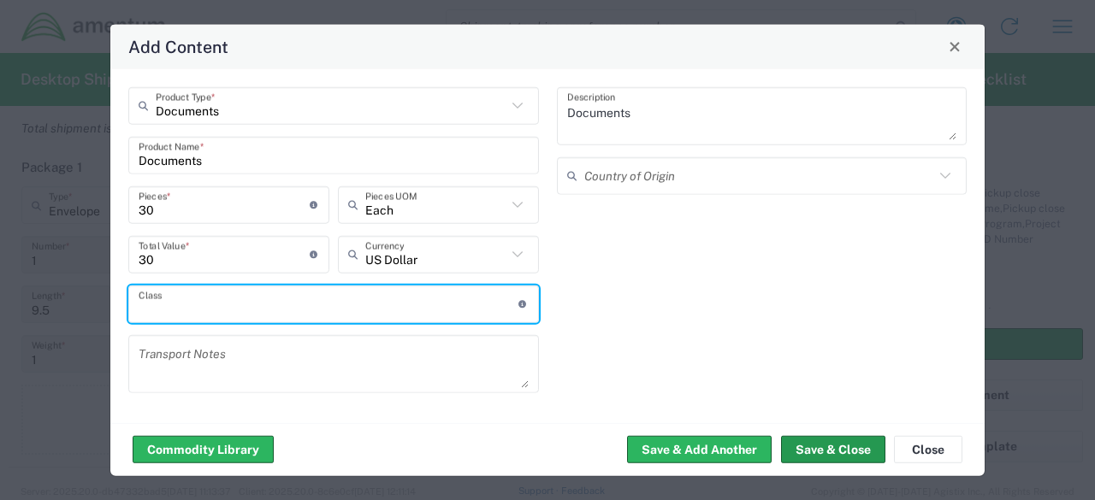
click at [812, 441] on button "Save & Close" at bounding box center [833, 449] width 104 height 27
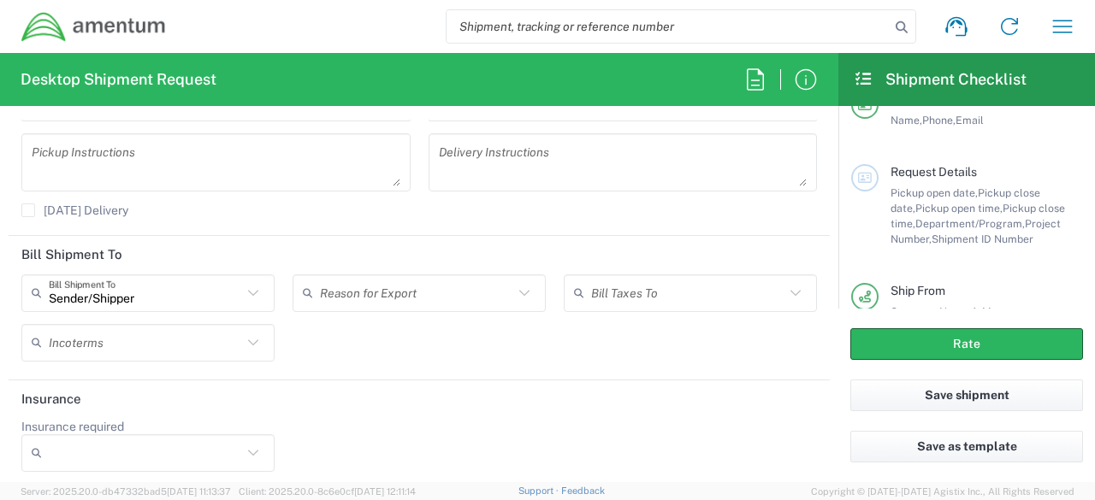
scroll to position [2319, 0]
click at [987, 338] on button "Rate" at bounding box center [966, 344] width 233 height 32
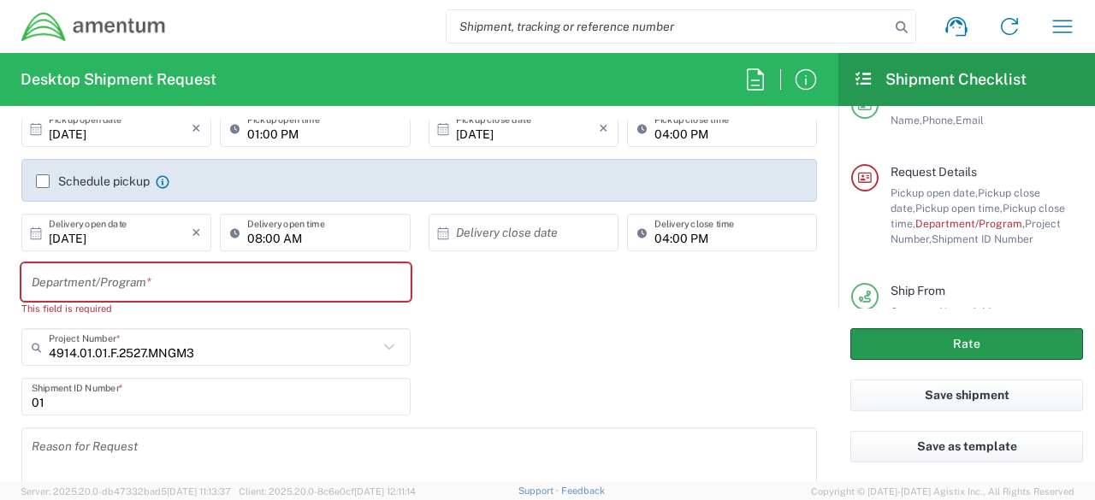
scroll to position [228, 0]
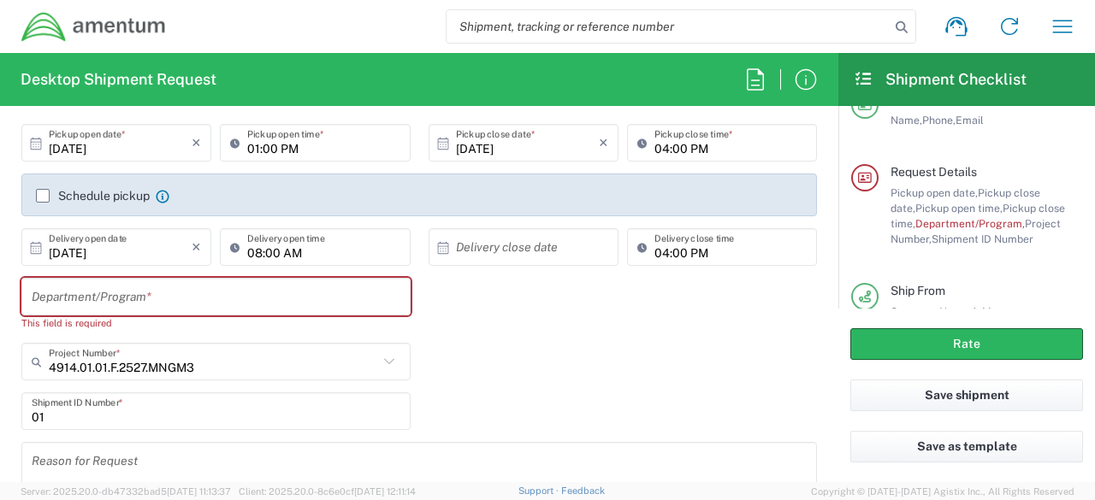
click at [221, 295] on input "text" at bounding box center [216, 297] width 369 height 30
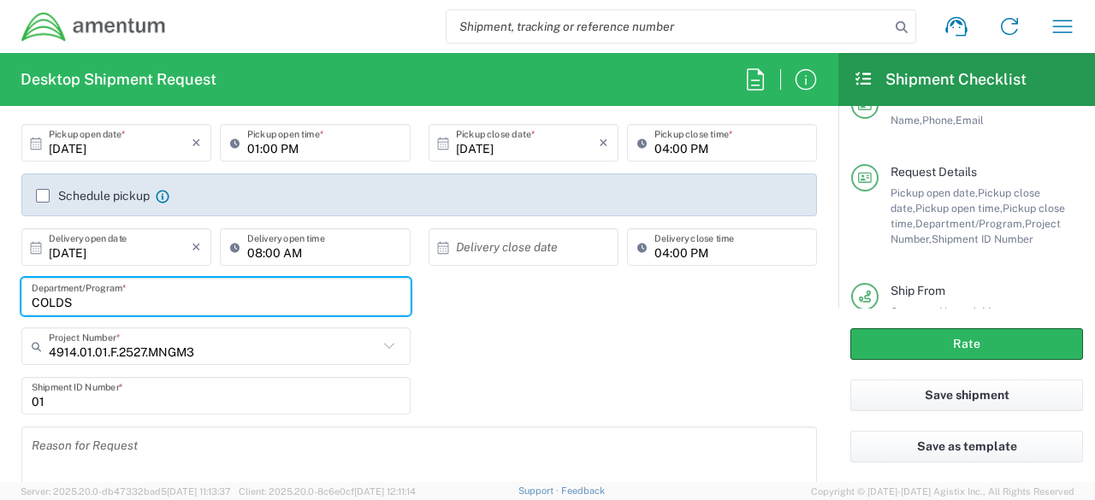
type input "COLDS"
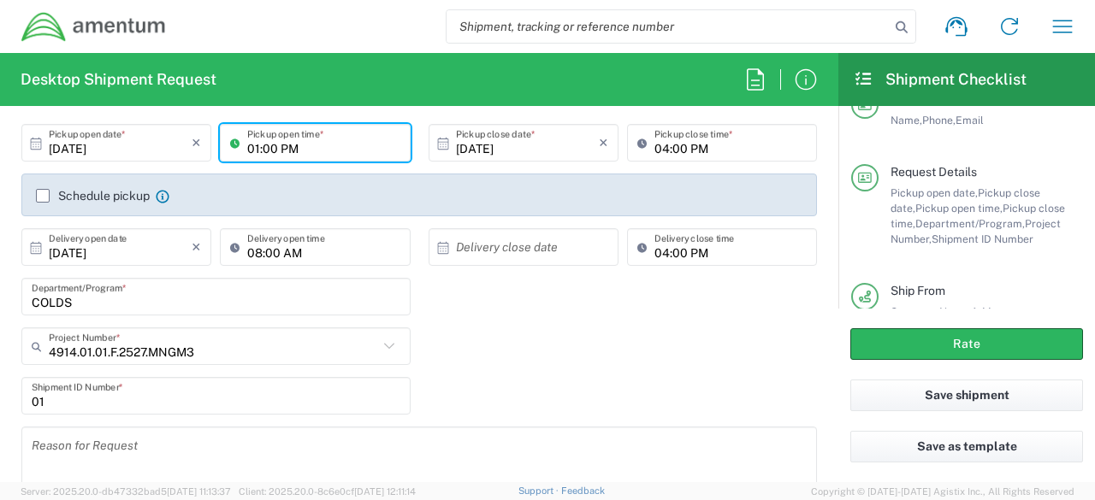
click at [337, 139] on input "01:00 PM" at bounding box center [323, 143] width 152 height 30
click at [1002, 336] on button "Rate" at bounding box center [966, 344] width 233 height 32
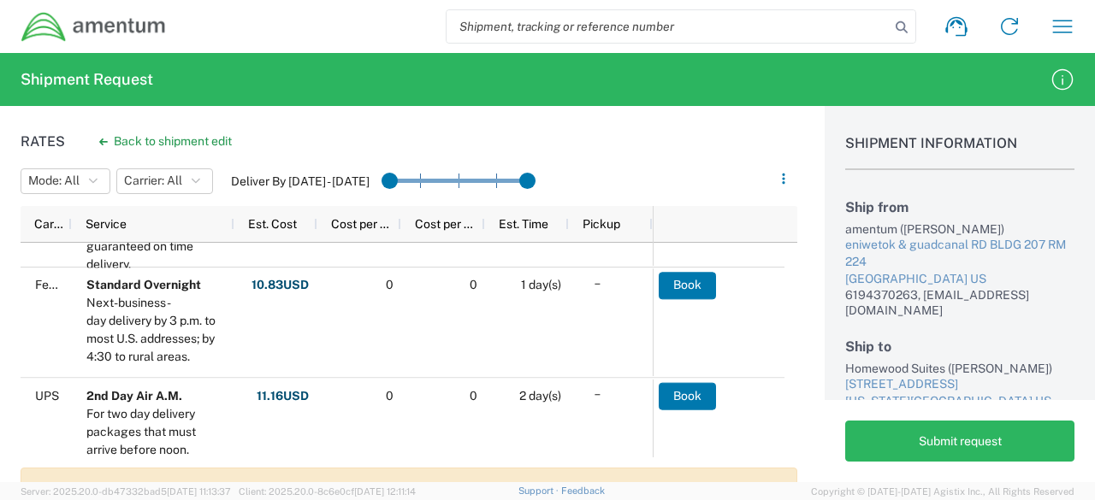
scroll to position [109, 0]
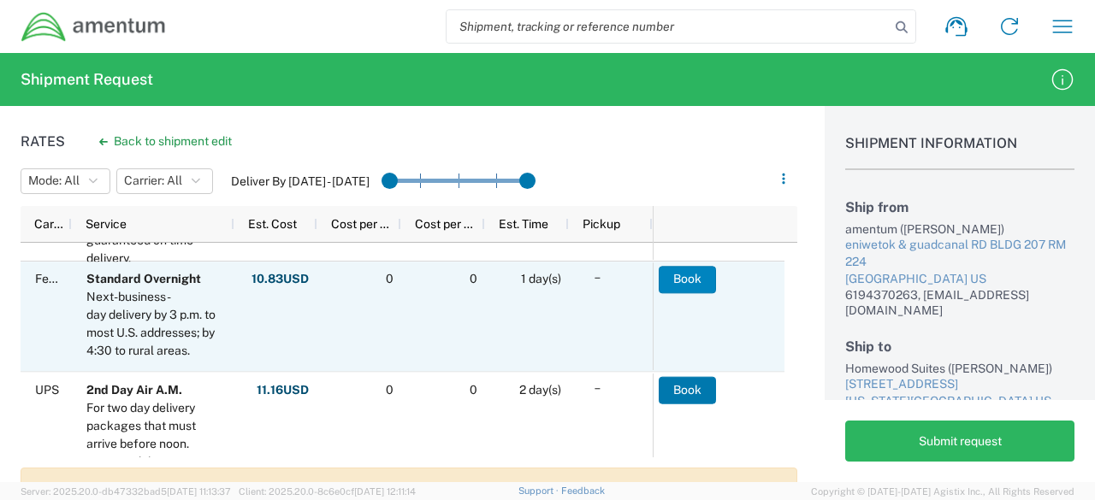
click at [694, 288] on button "Book" at bounding box center [687, 279] width 57 height 27
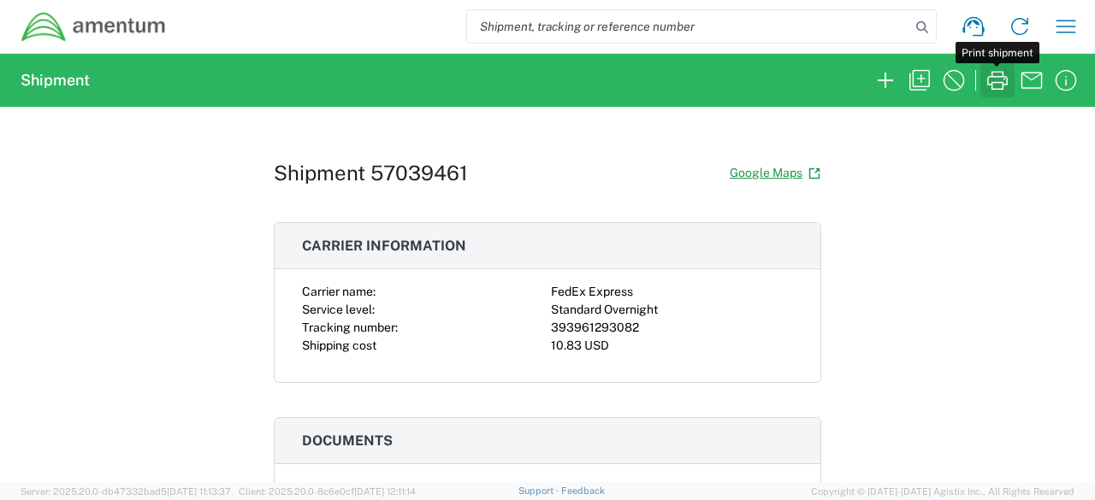
click at [996, 80] on icon "button" at bounding box center [997, 80] width 27 height 27
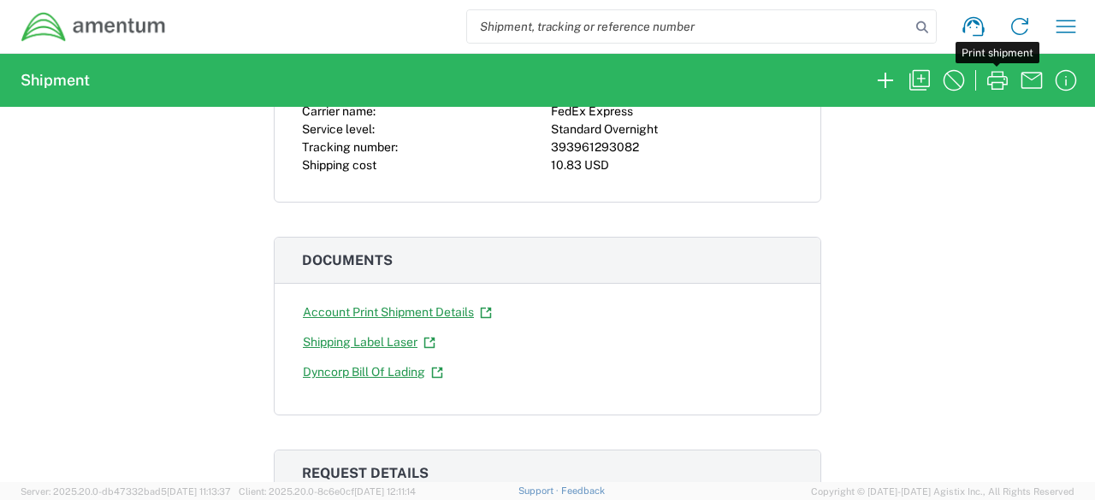
scroll to position [184, 0]
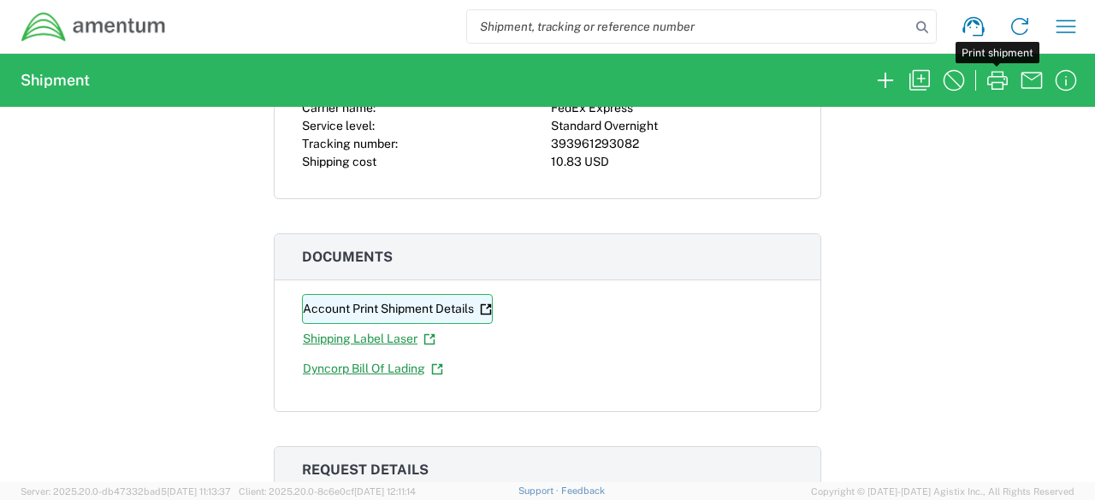
click at [381, 304] on link "Account Print Shipment Details" at bounding box center [397, 309] width 191 height 30
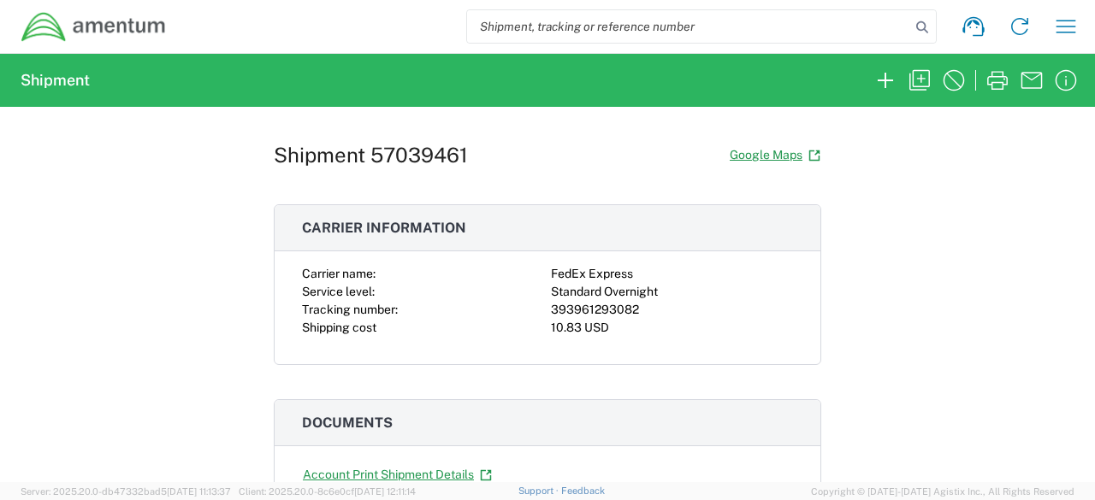
scroll to position [0, 0]
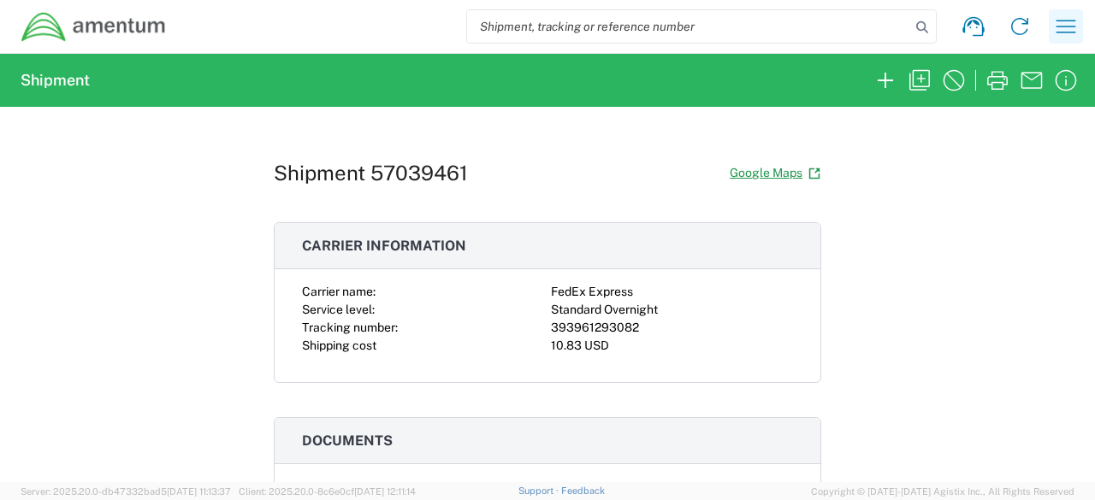
click at [1071, 30] on icon "button" at bounding box center [1065, 26] width 27 height 27
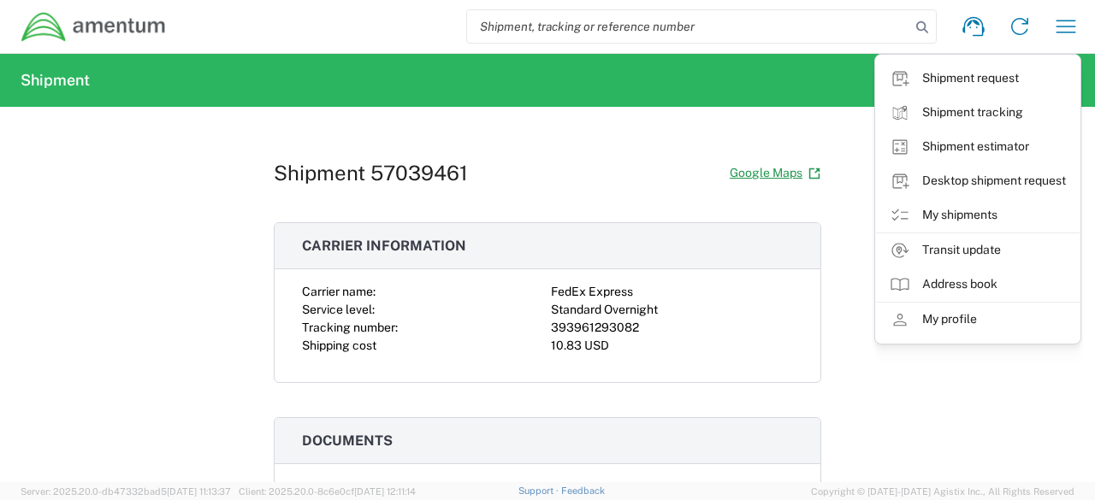
click at [628, 141] on div "Shipment 57039461 Google Maps Carrier information Carrier name: FedEx Express S…" at bounding box center [547, 294] width 547 height 375
